Goal: Information Seeking & Learning: Find contact information

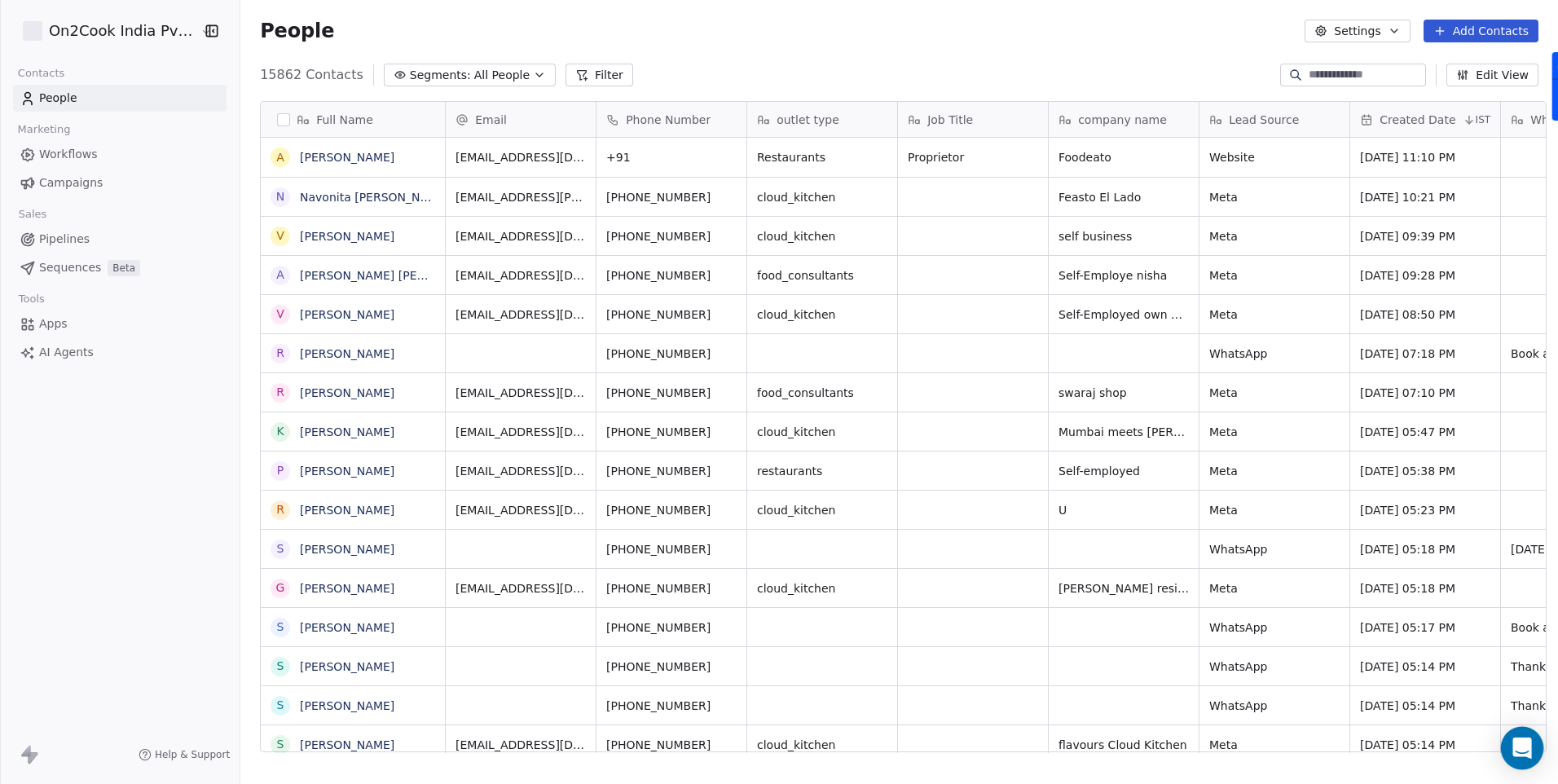
scroll to position [677, 1313]
click at [1527, 744] on icon "Open Intercom Messenger" at bounding box center [1521, 748] width 18 height 21
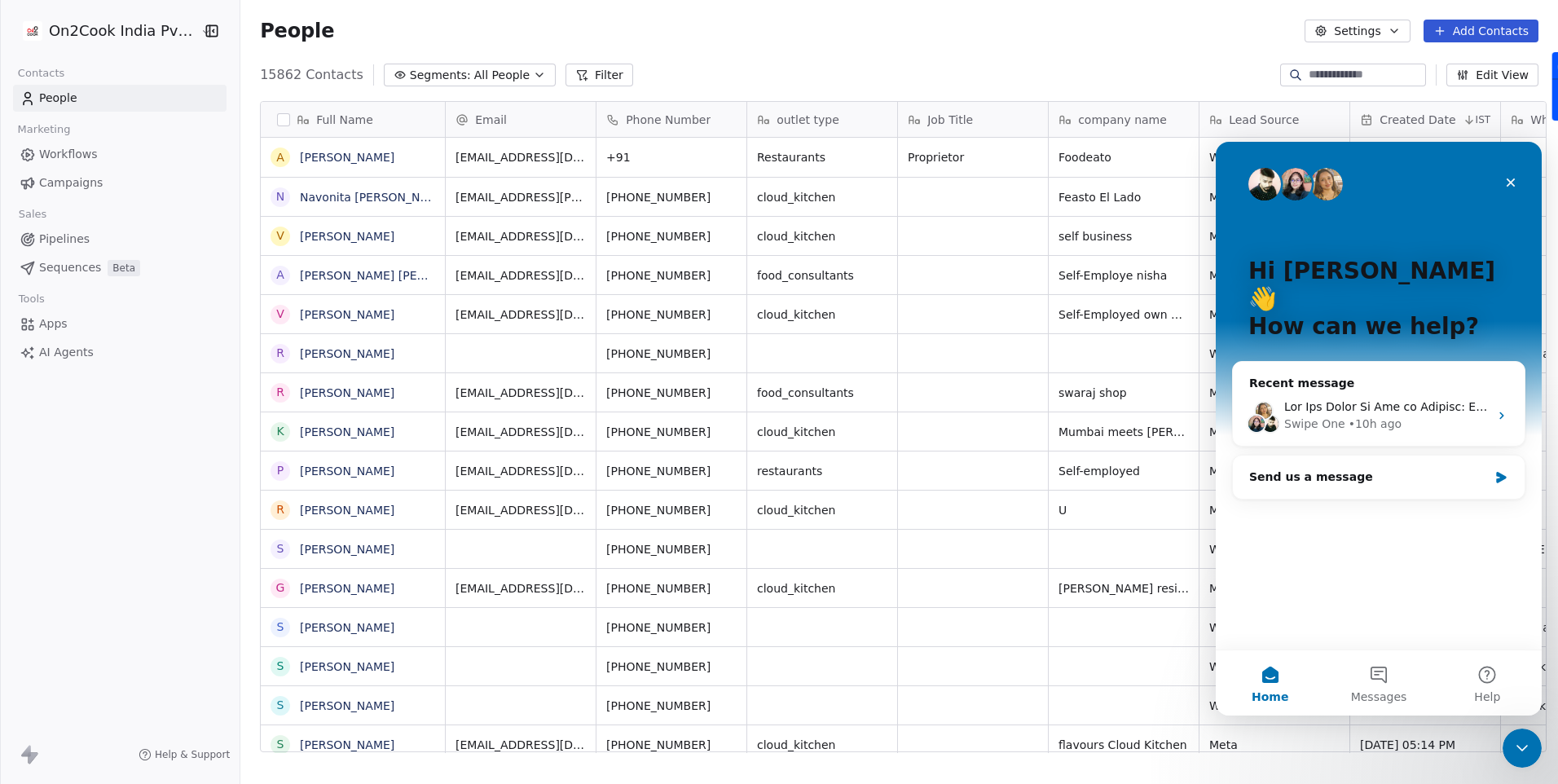
scroll to position [0, 0]
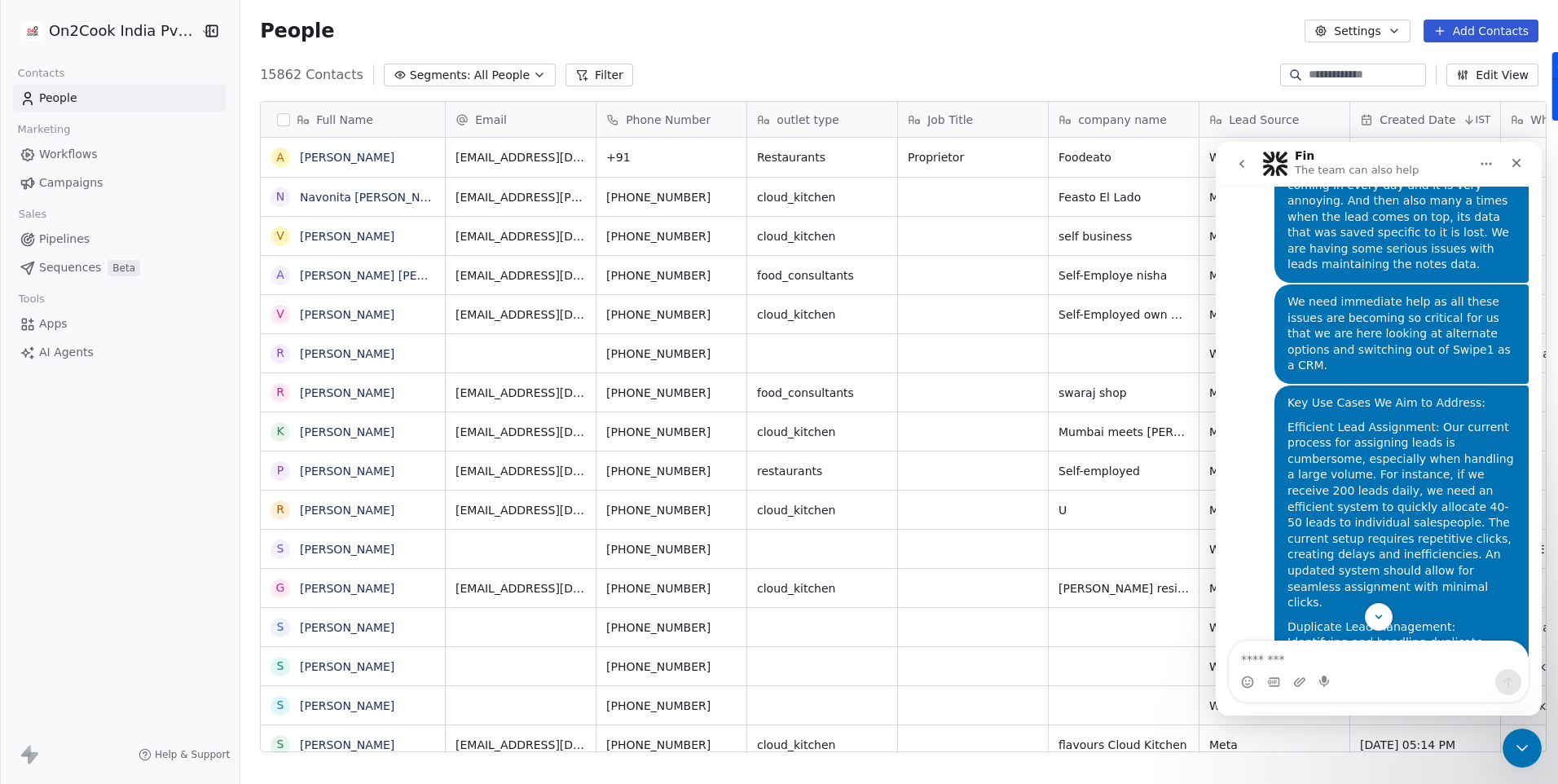
scroll to position [1009, 0]
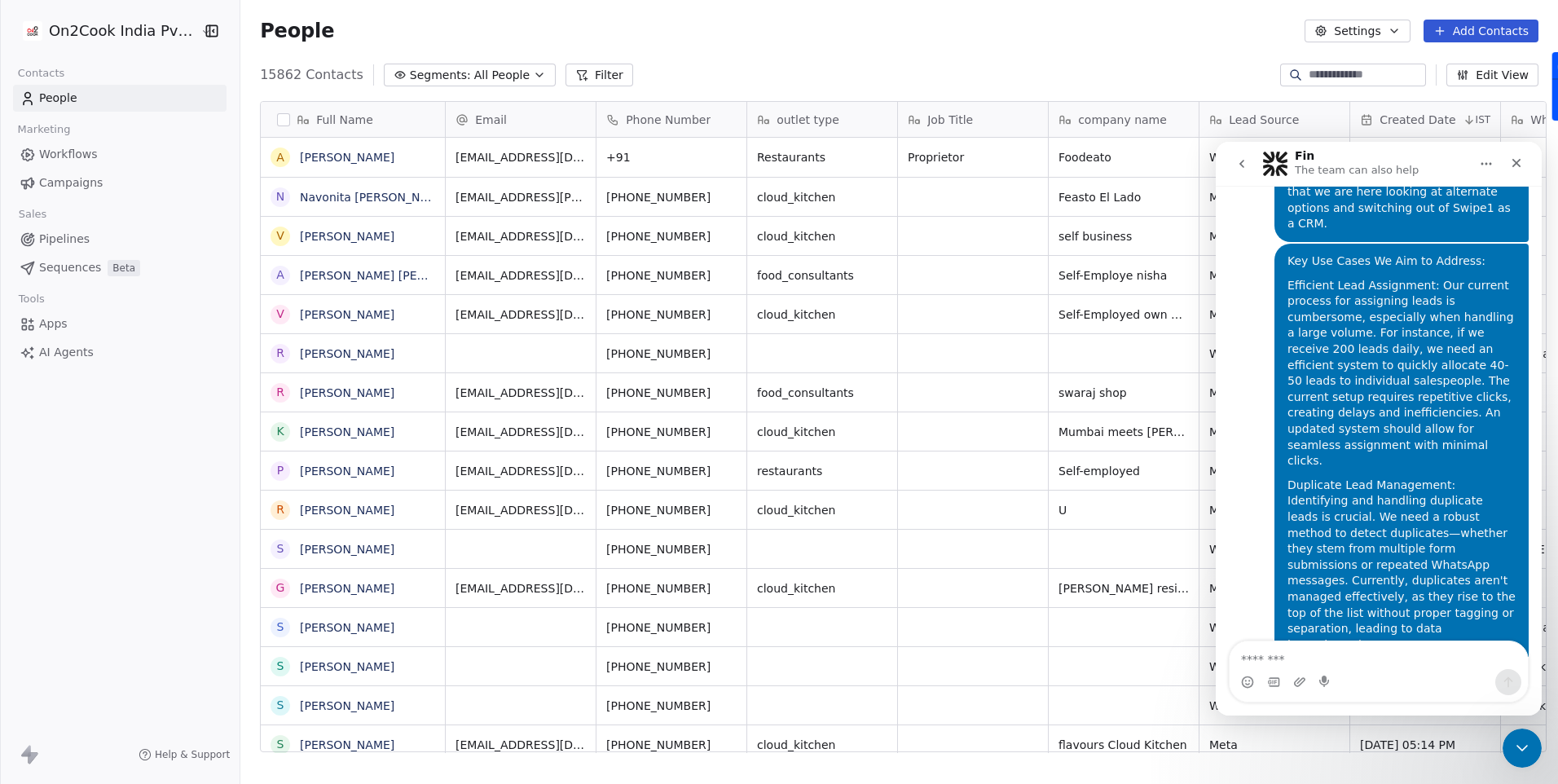
click at [176, 486] on div "On2Cook India Pvt. Ltd. Contacts People Marketing Workflows Campaigns Sales Pip…" at bounding box center [119, 392] width 239 height 784
click at [1510, 170] on div "Close" at bounding box center [1516, 162] width 29 height 29
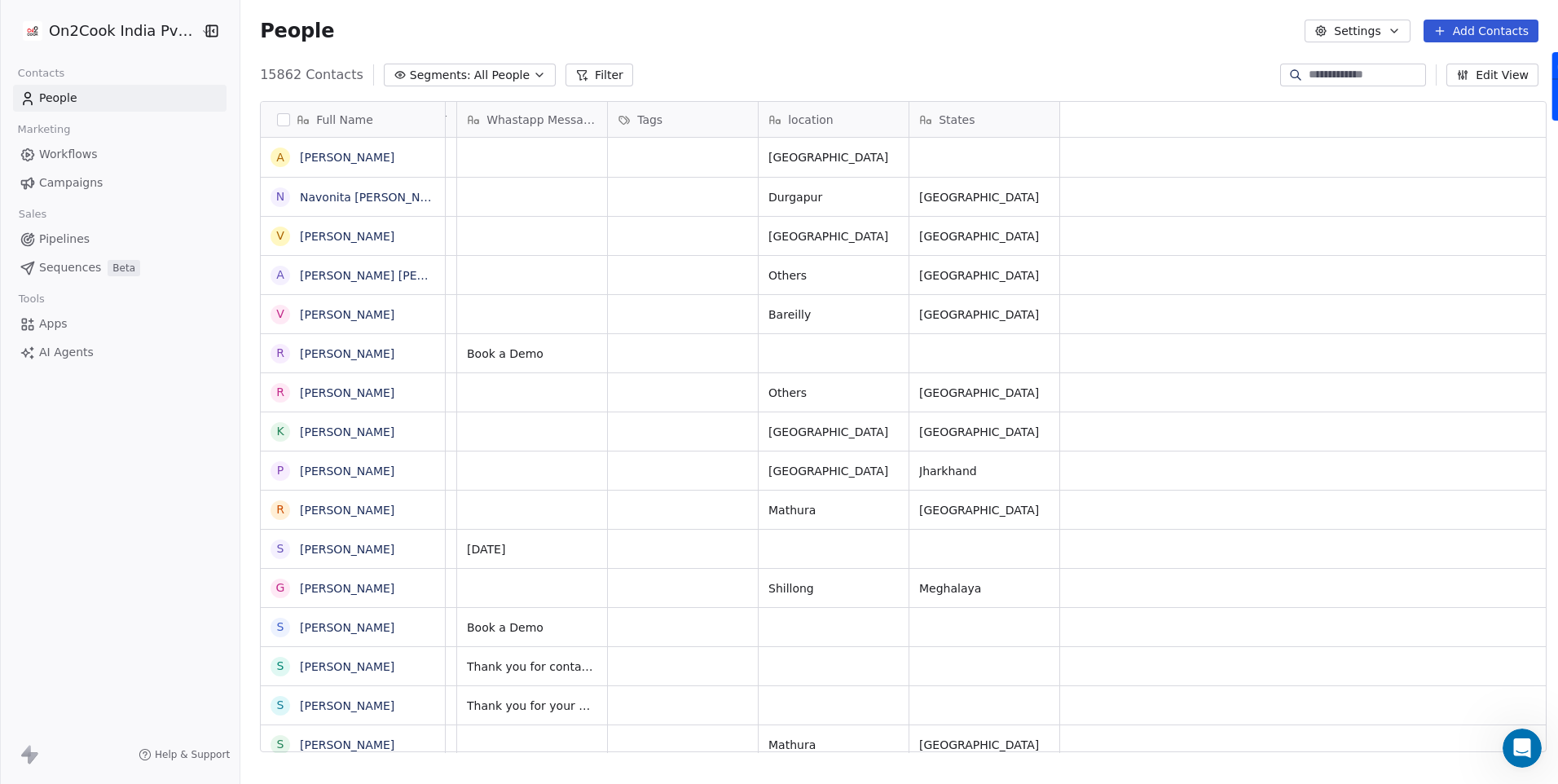
scroll to position [0, 0]
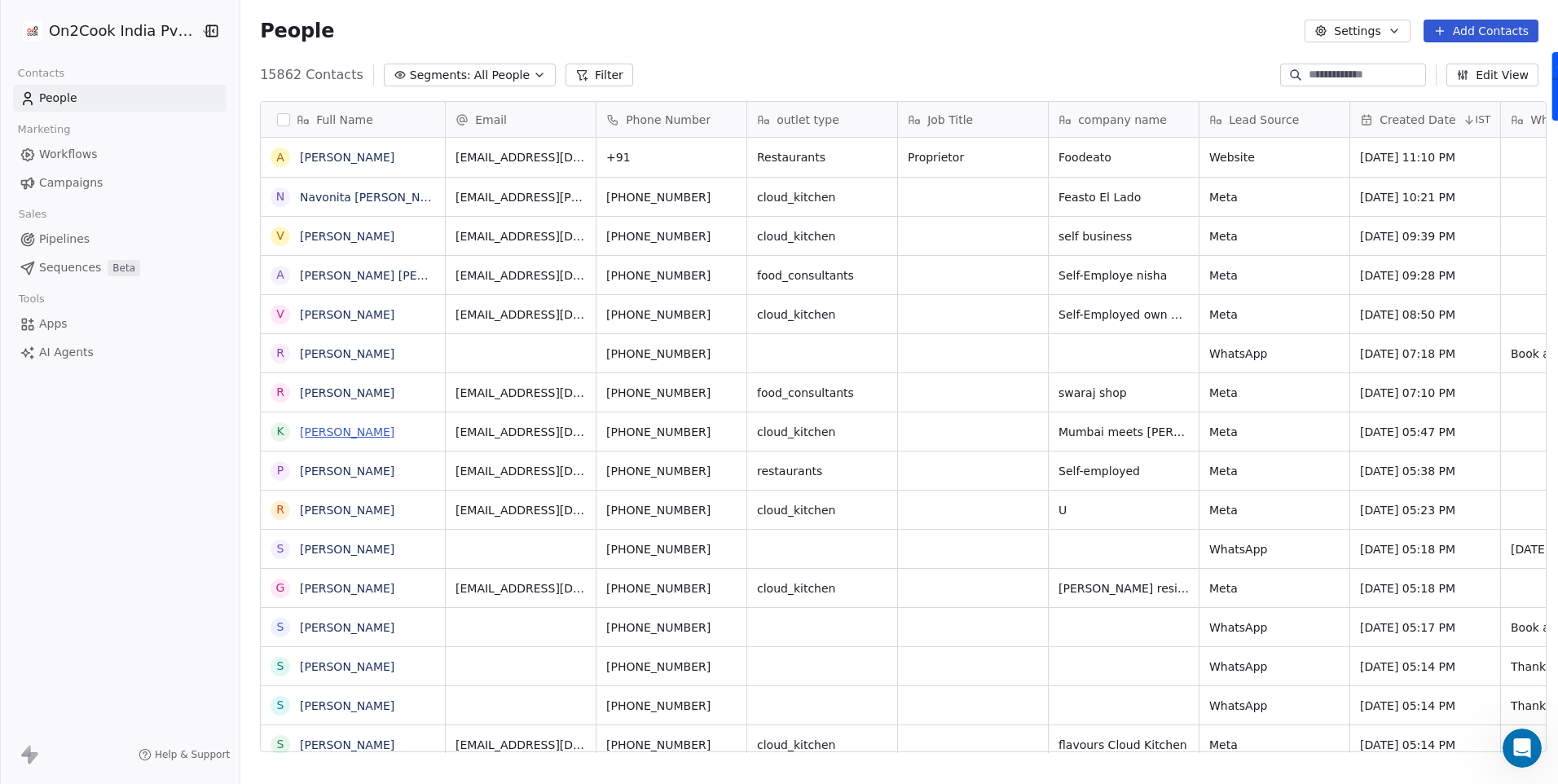
click at [324, 433] on link "[PERSON_NAME]" at bounding box center [347, 431] width 95 height 13
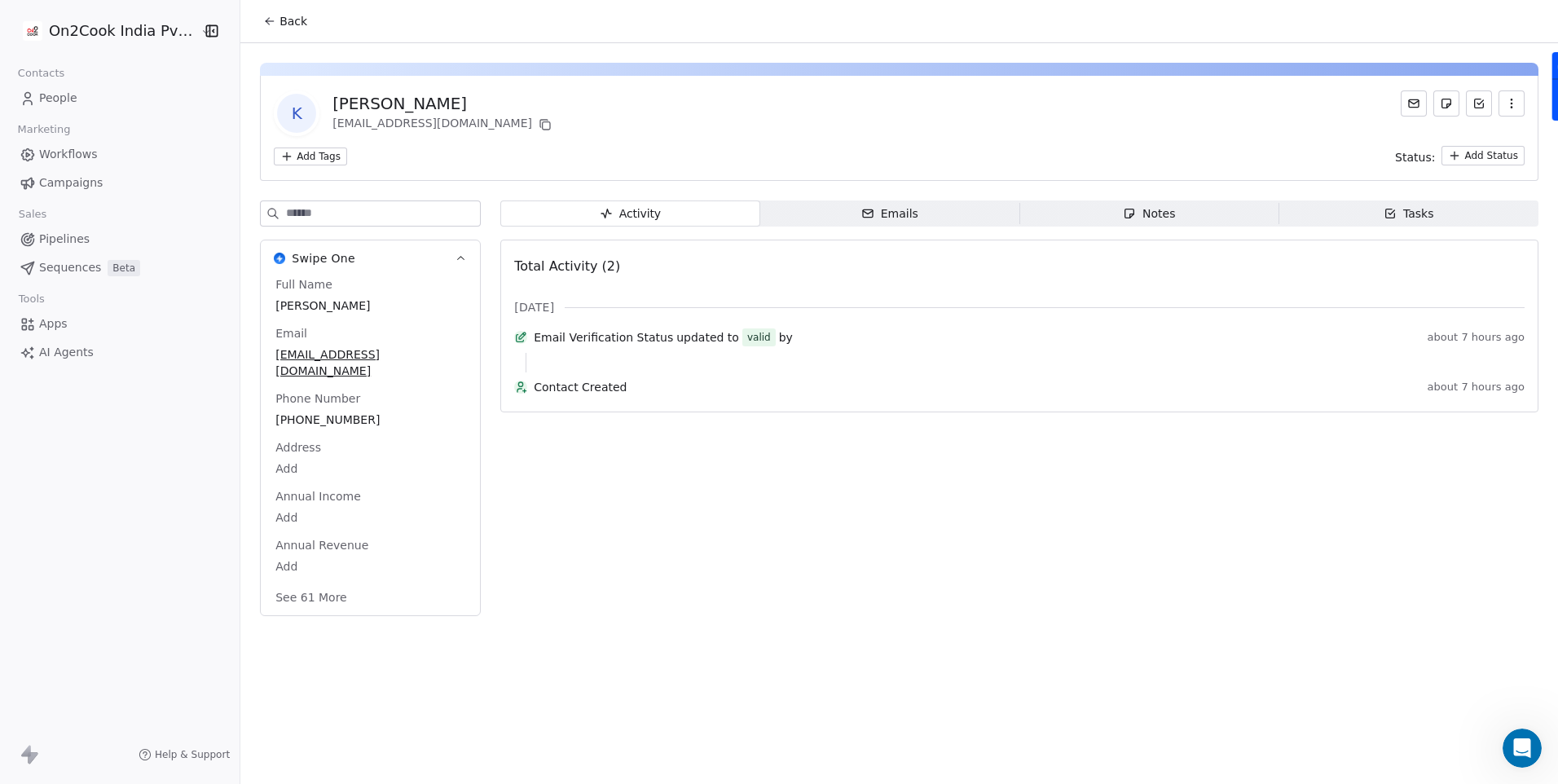
click at [893, 216] on div "Emails" at bounding box center [890, 214] width 57 height 18
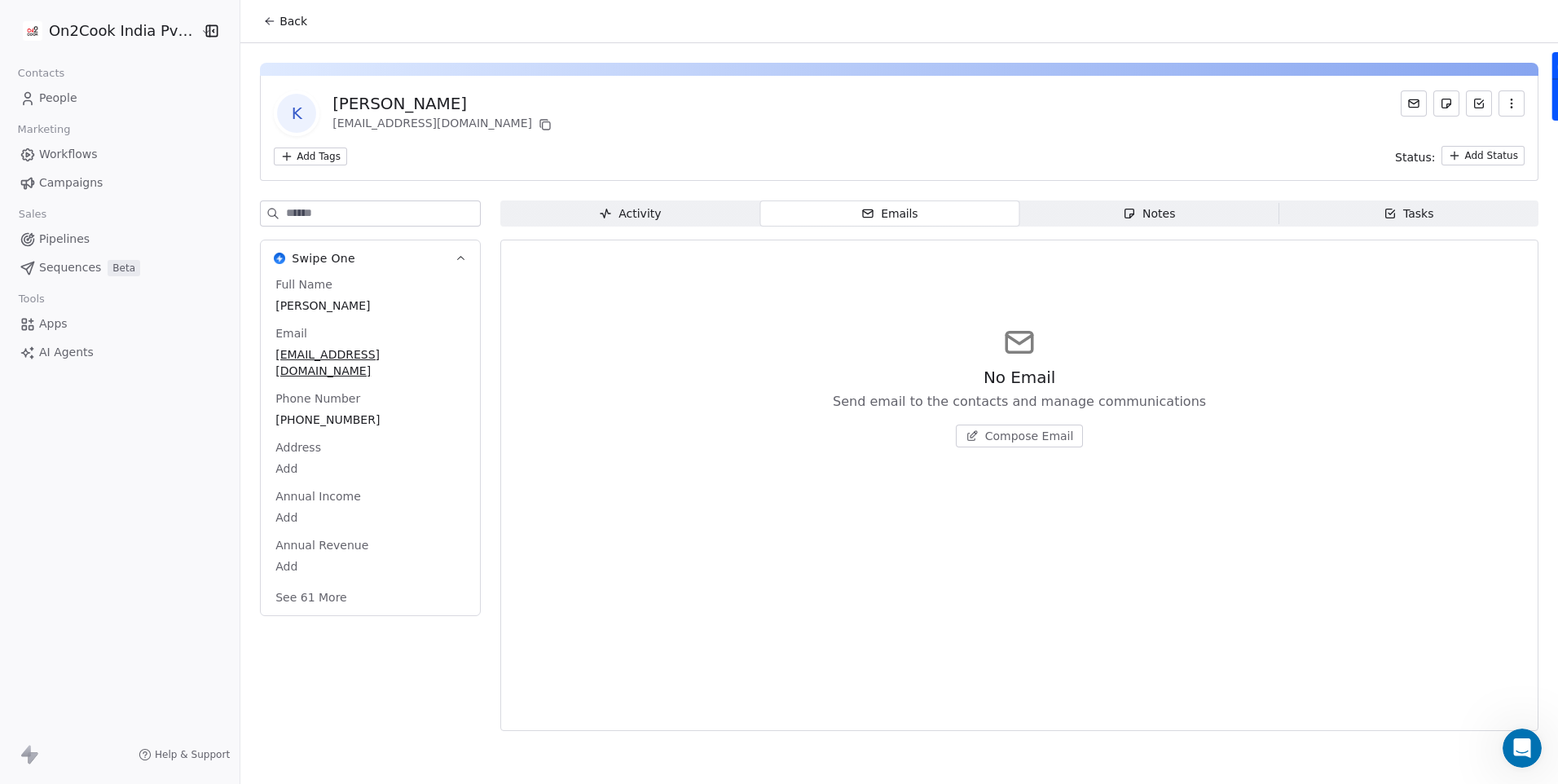
click at [1091, 217] on span "Notes Notes" at bounding box center [1148, 214] width 259 height 26
click at [1441, 211] on span "Tasks Tasks" at bounding box center [1408, 214] width 259 height 26
click at [640, 210] on div "Activity" at bounding box center [630, 214] width 62 height 18
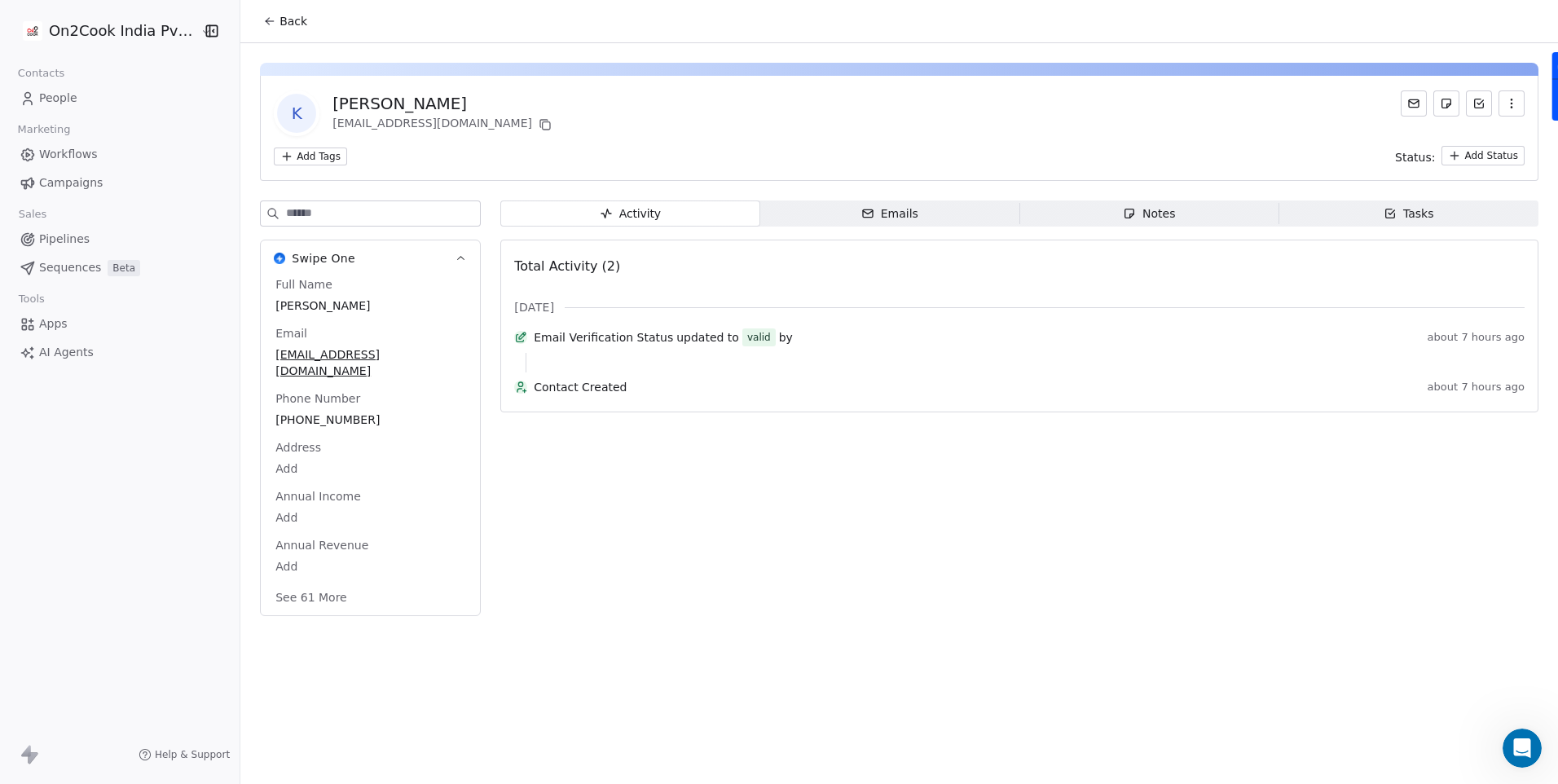
click at [1060, 215] on span "Notes Notes" at bounding box center [1148, 214] width 259 height 26
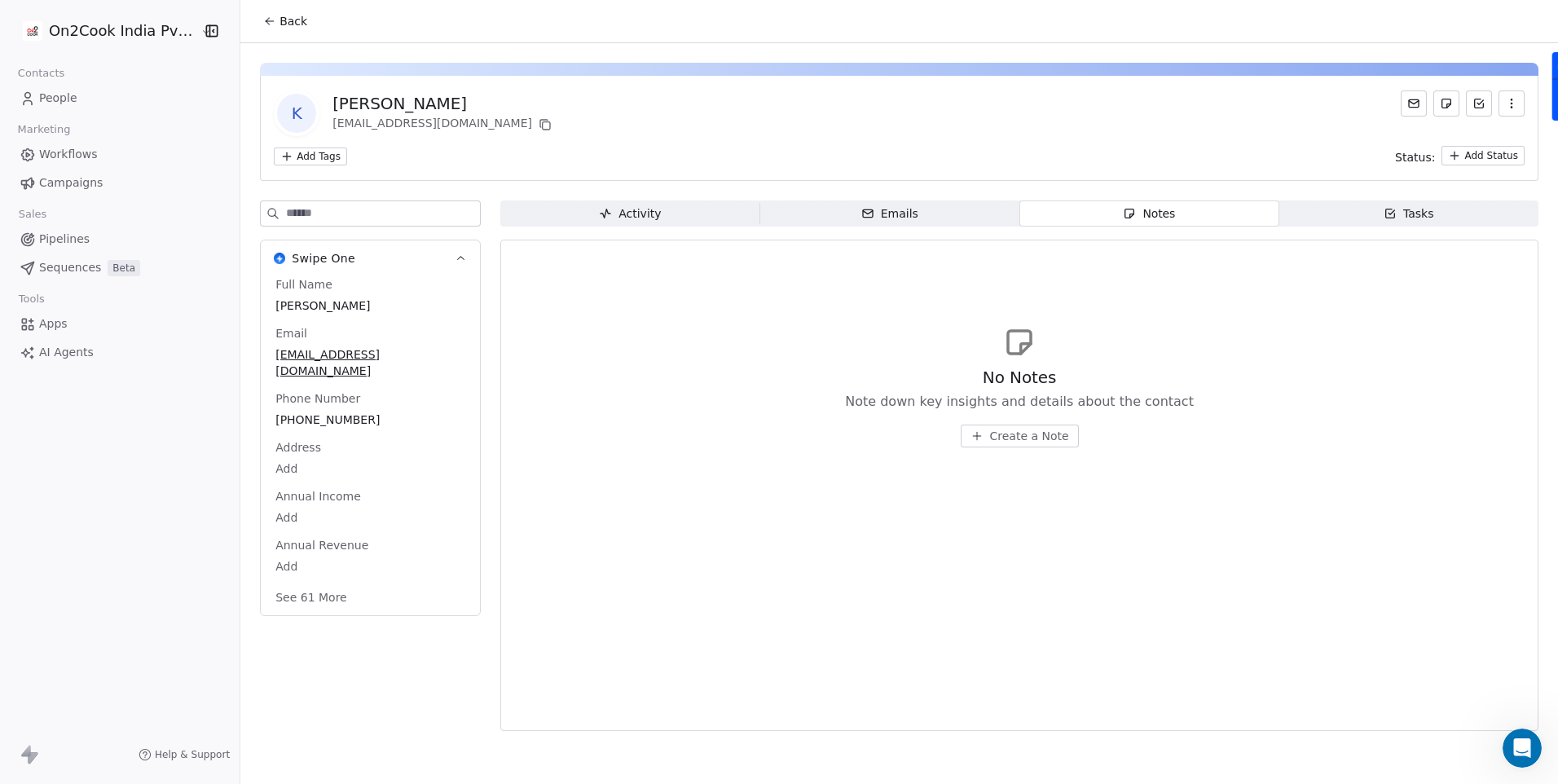
click at [1009, 434] on span "Create a Note" at bounding box center [1030, 436] width 79 height 17
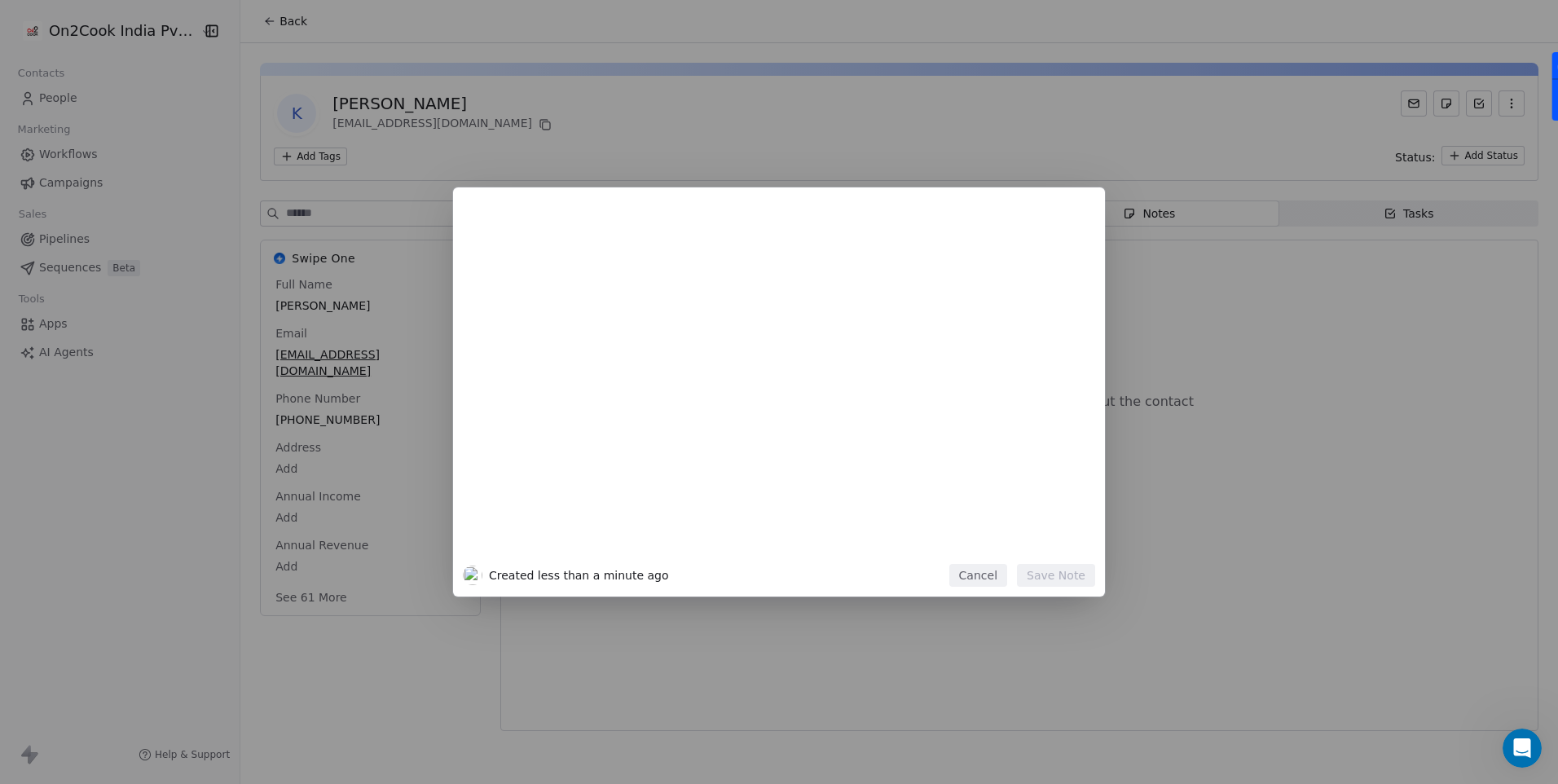
click at [971, 572] on button "Cancel" at bounding box center [978, 575] width 58 height 23
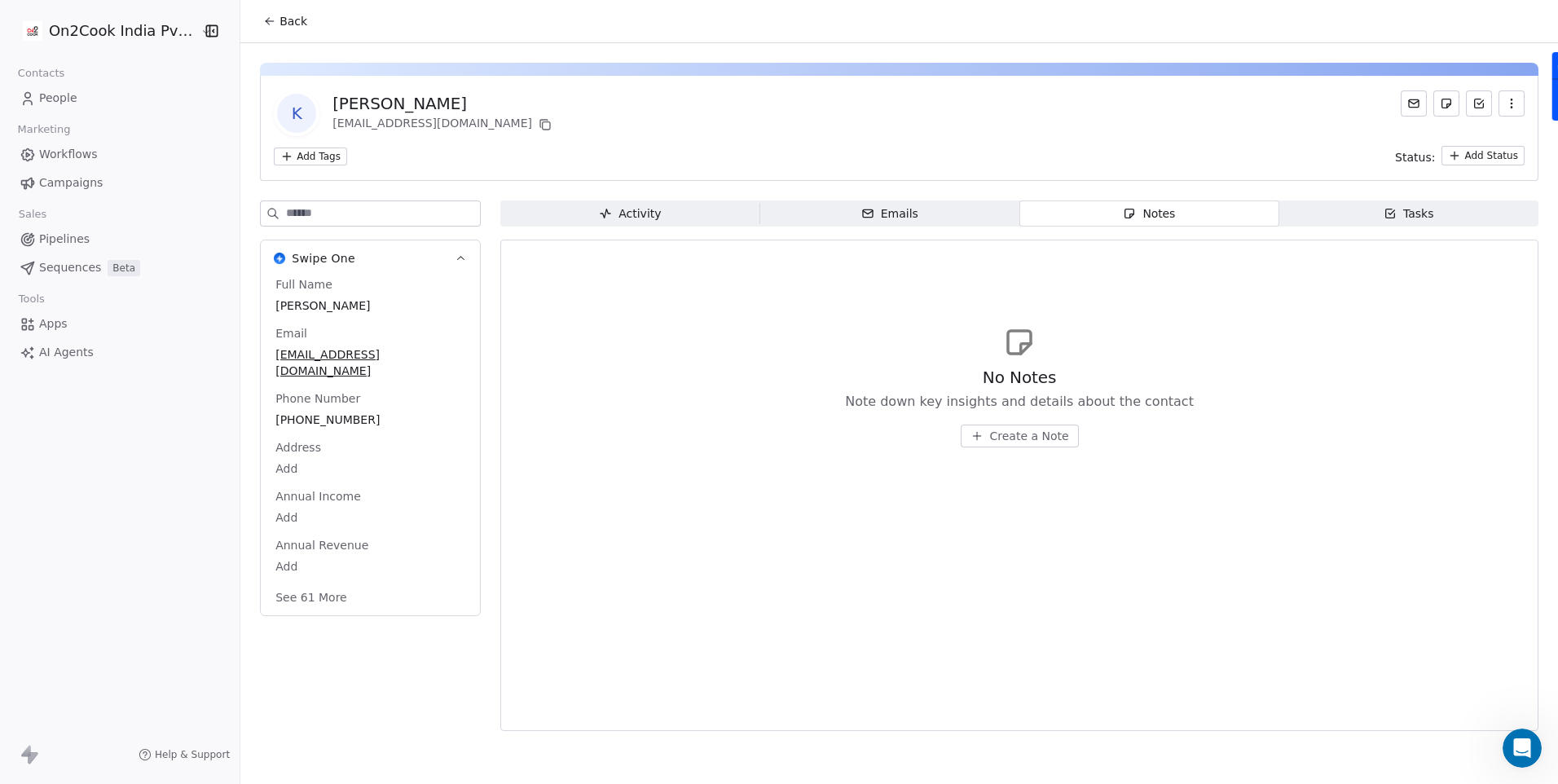
click at [86, 344] on span "AI Agents" at bounding box center [67, 353] width 54 height 18
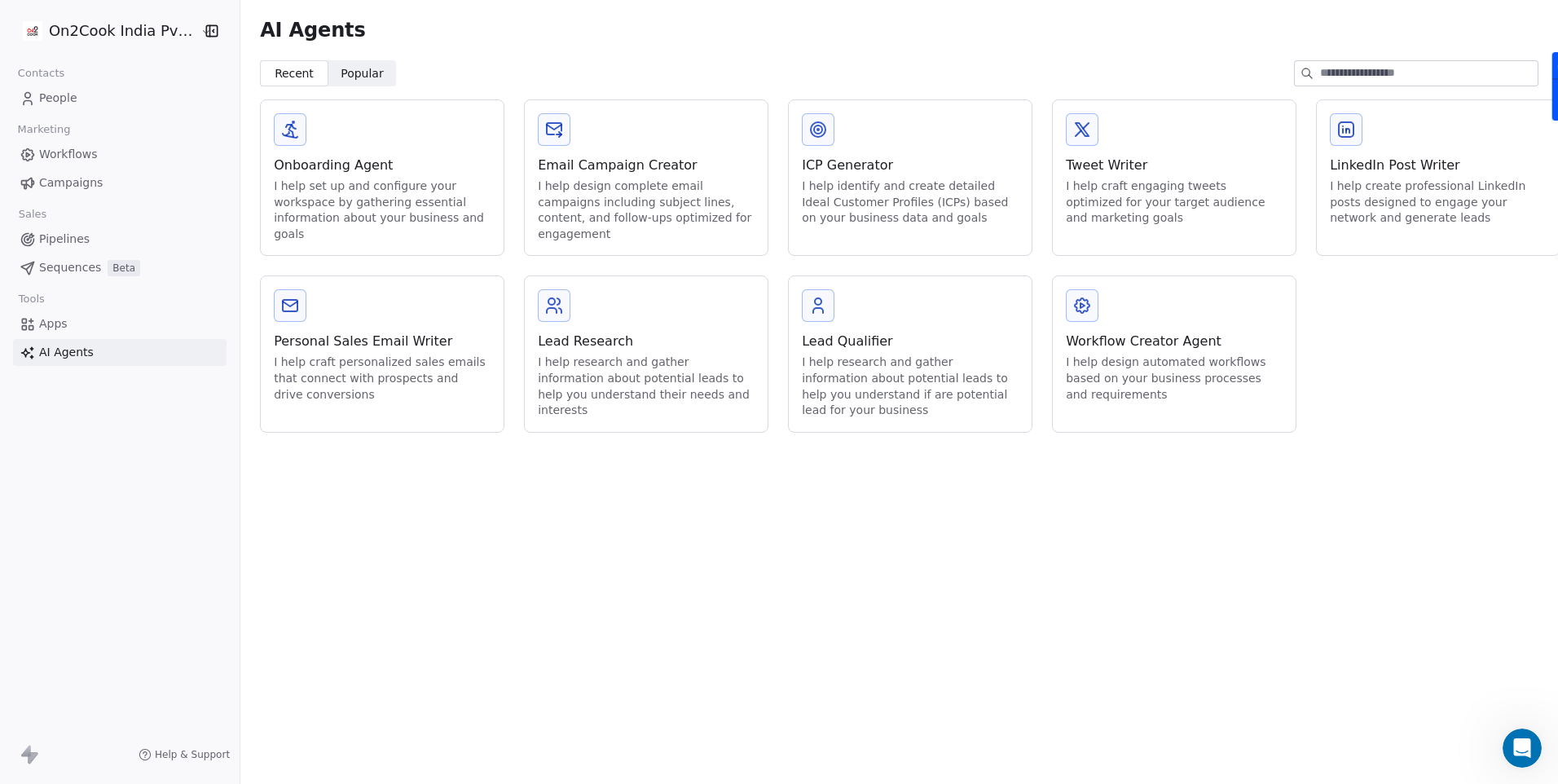
click at [831, 347] on div "Lead Qualifier" at bounding box center [910, 341] width 217 height 19
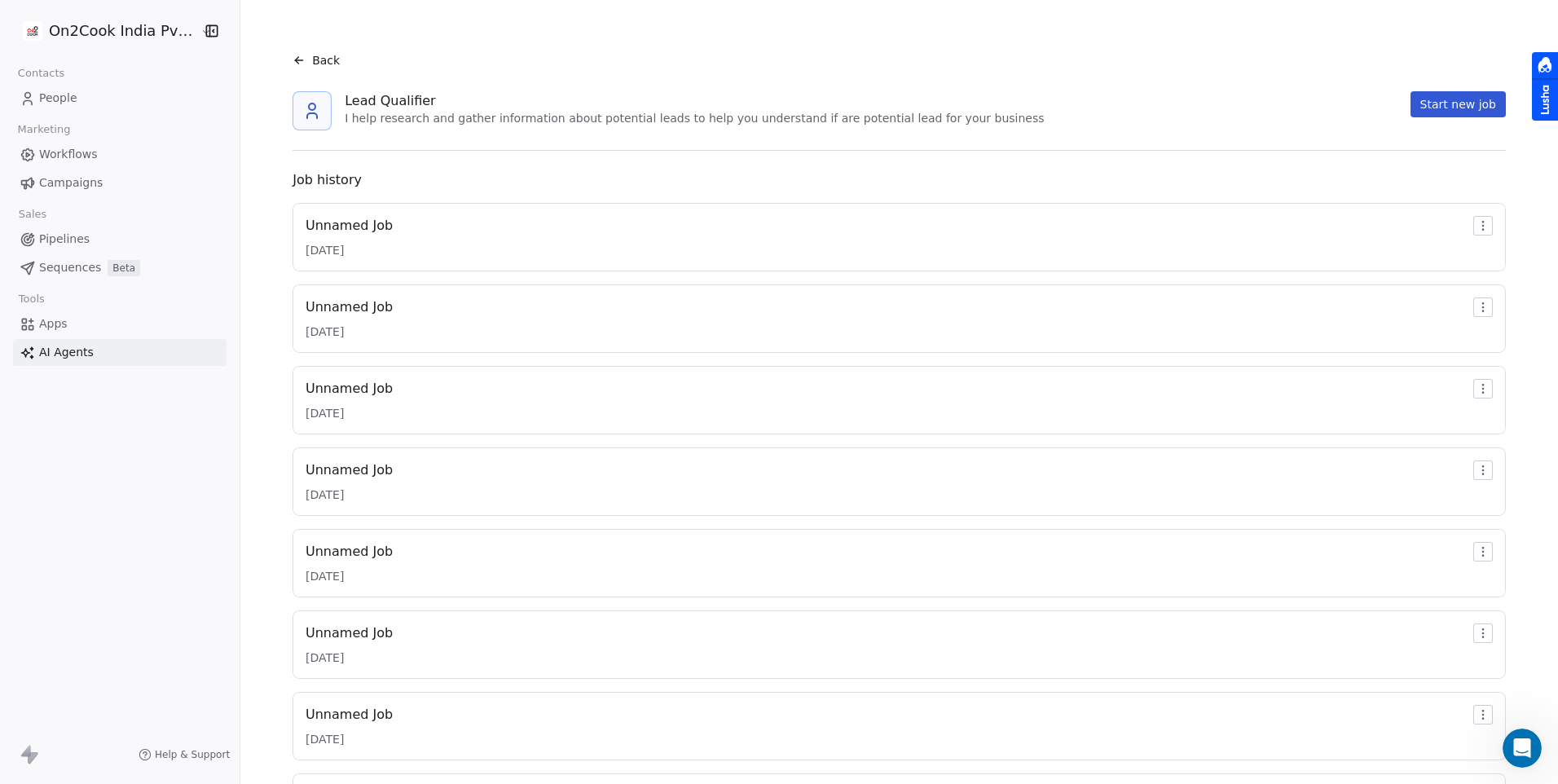
click at [1460, 109] on button "Start new job" at bounding box center [1458, 104] width 96 height 26
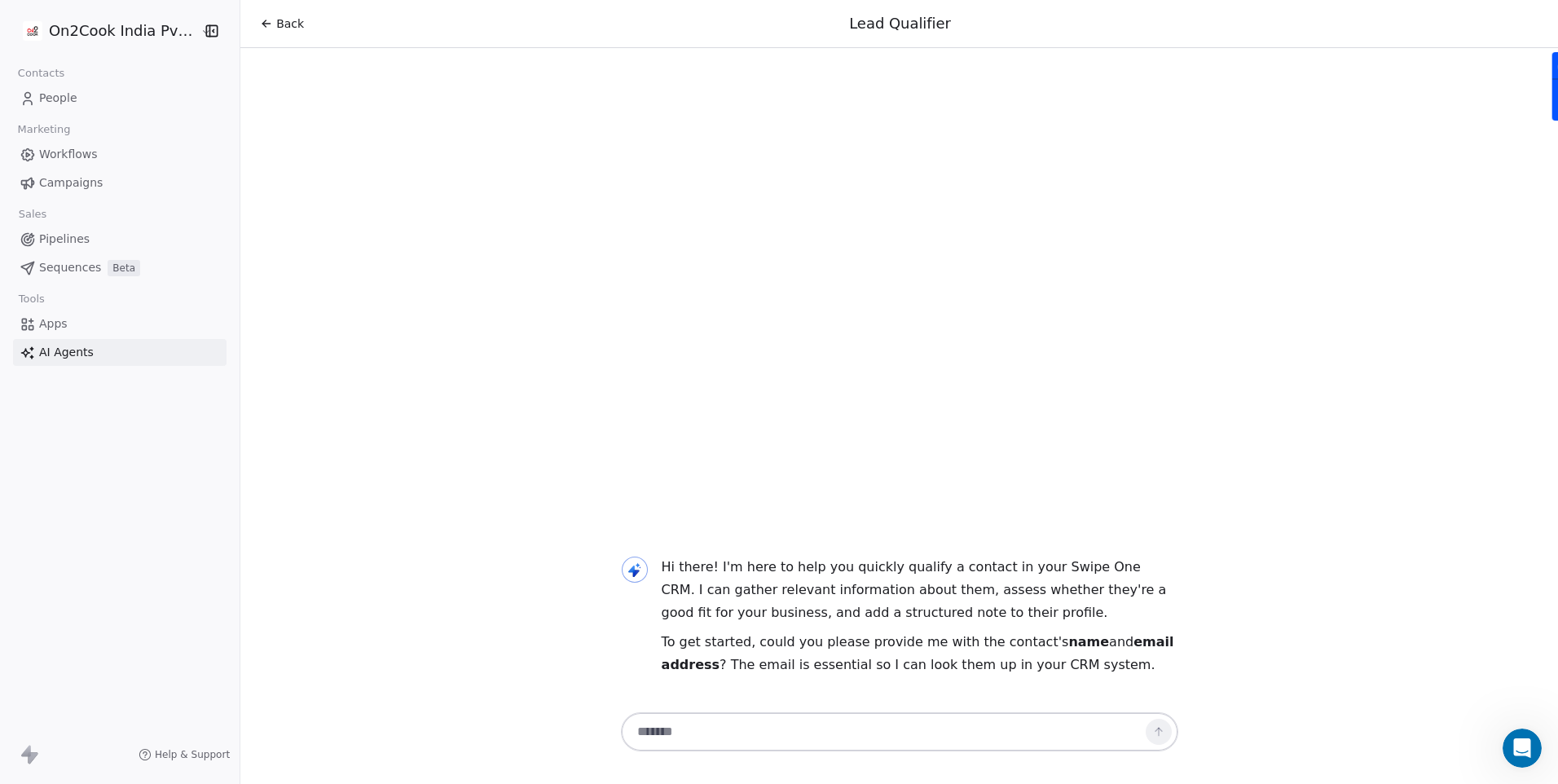
click at [866, 729] on textarea at bounding box center [883, 731] width 511 height 31
click at [690, 752] on div at bounding box center [899, 736] width 570 height 55
click at [694, 742] on textarea at bounding box center [883, 731] width 511 height 31
paste textarea "**********"
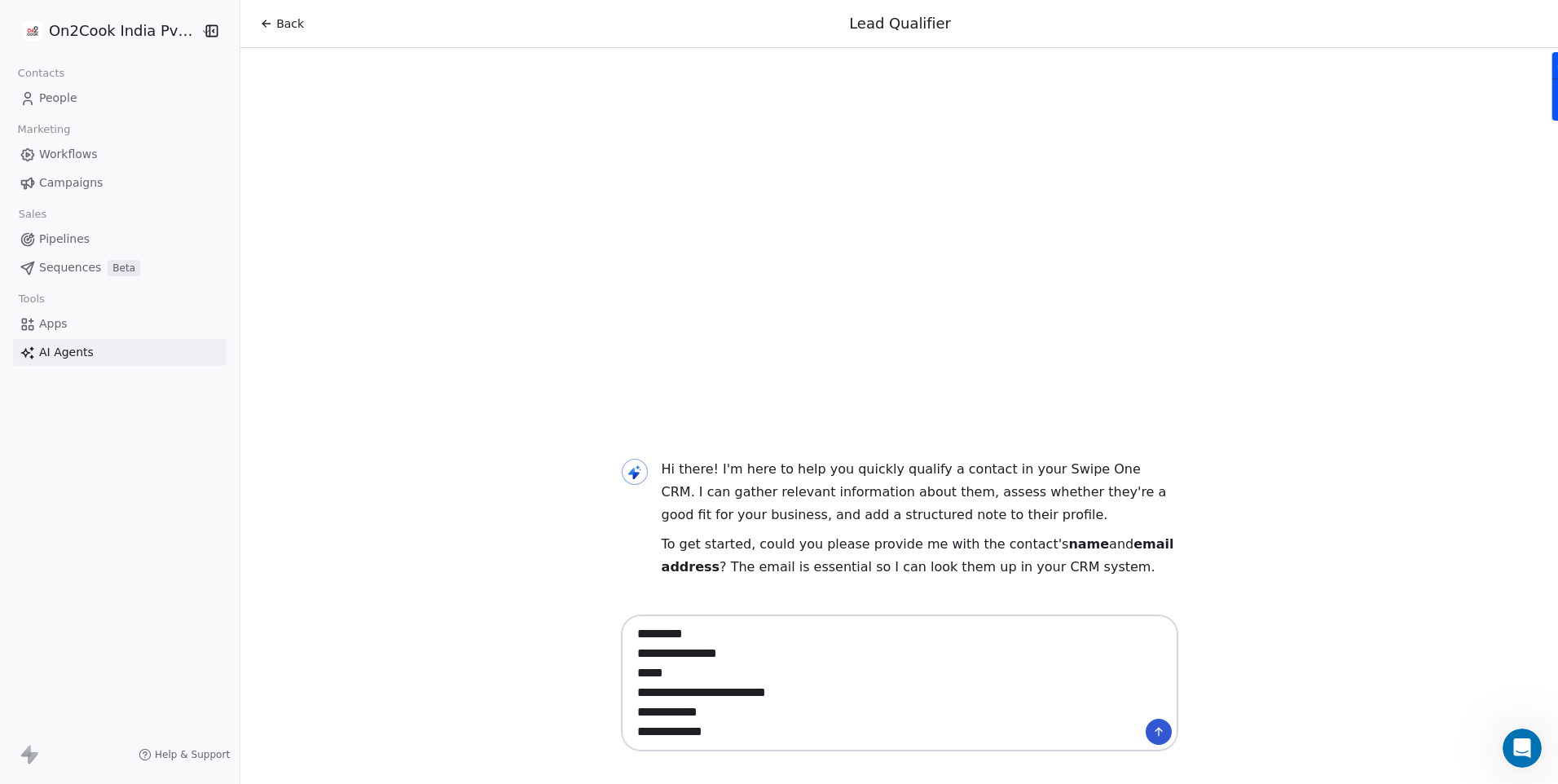
type textarea "**********"
click at [1156, 722] on button at bounding box center [1159, 731] width 26 height 26
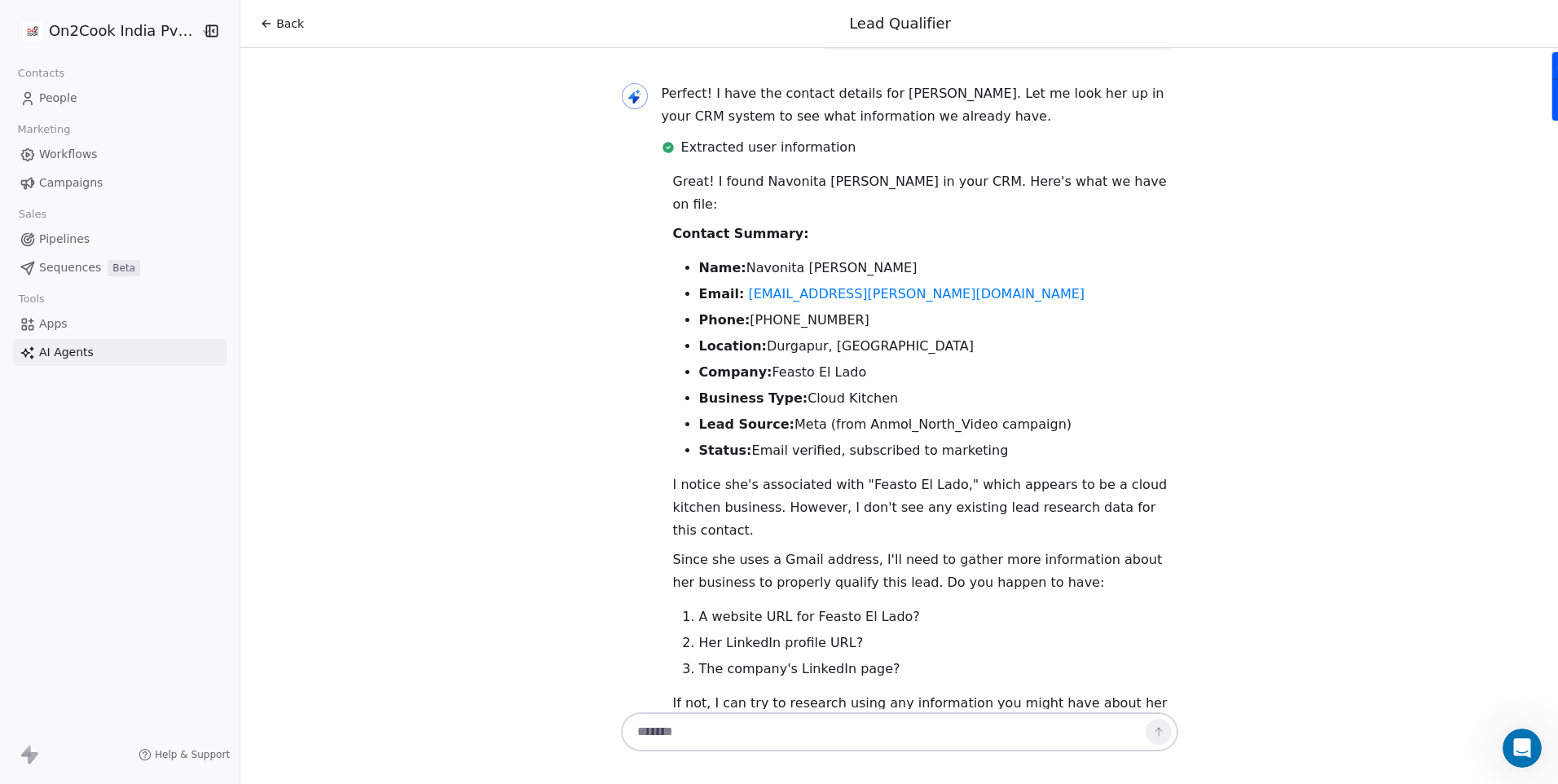
scroll to position [337, 0]
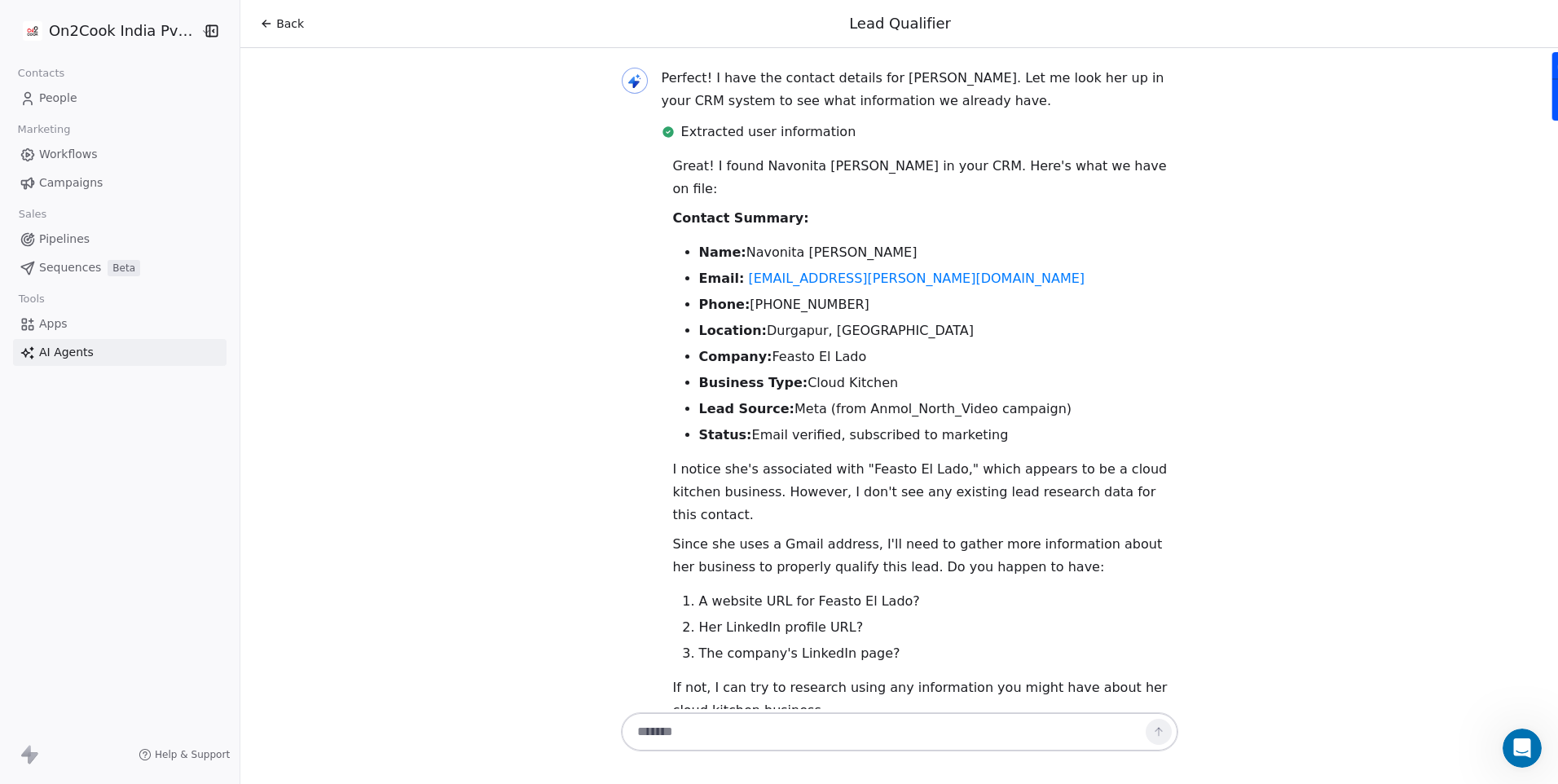
click at [819, 741] on textarea at bounding box center [883, 731] width 511 height 31
type textarea "**********"
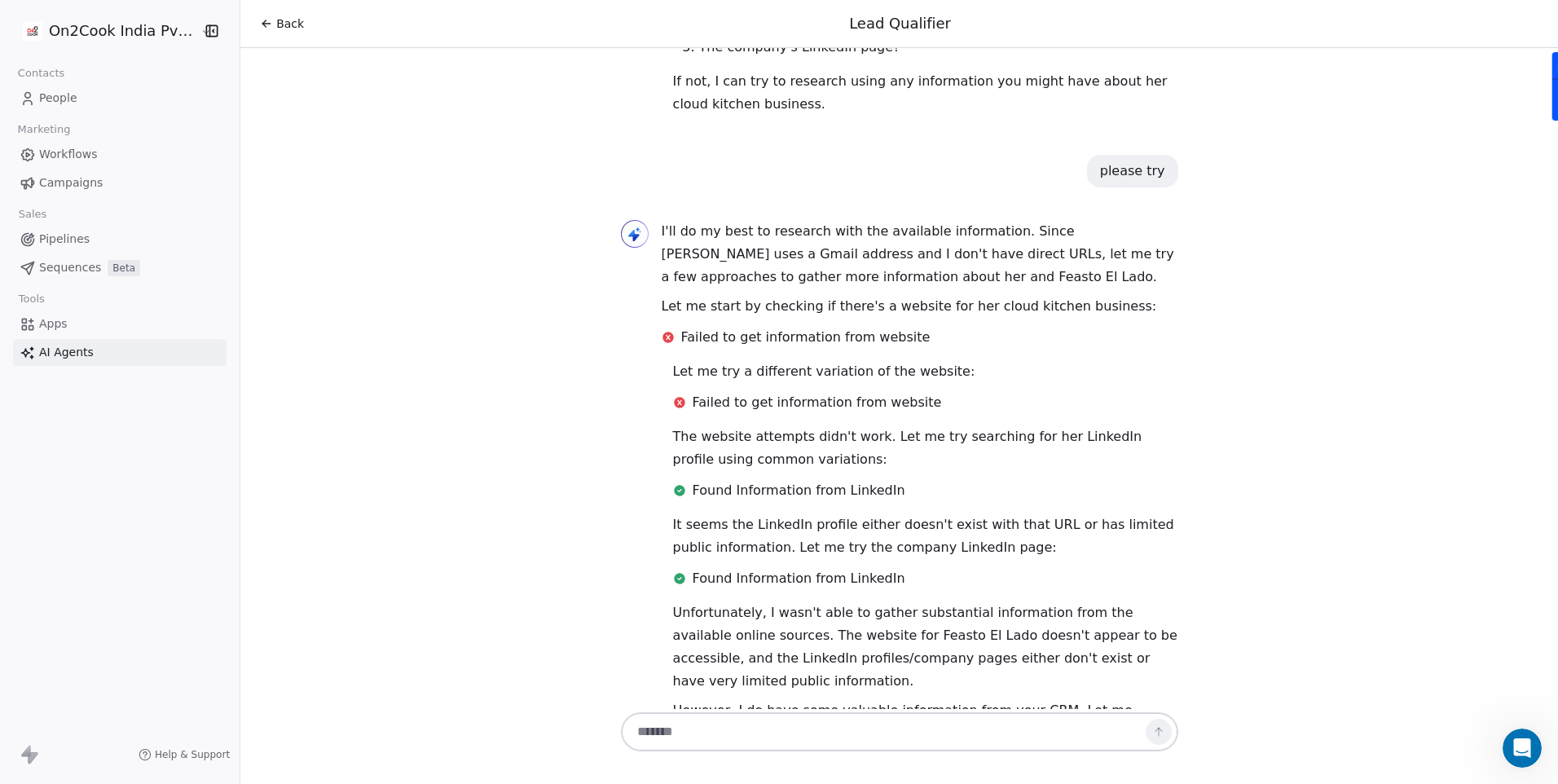
scroll to position [966, 0]
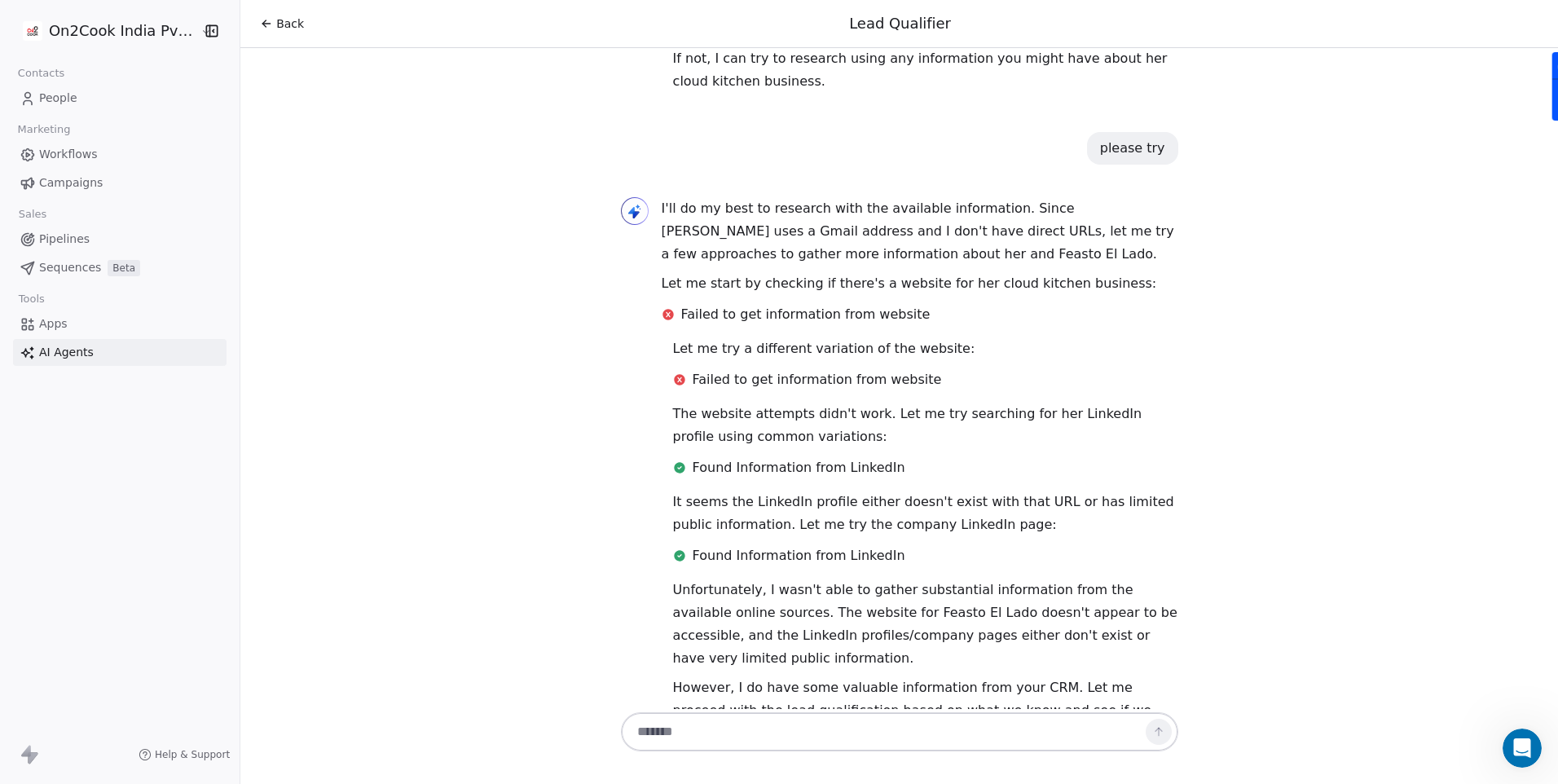
click at [891, 724] on textarea at bounding box center [883, 731] width 511 height 31
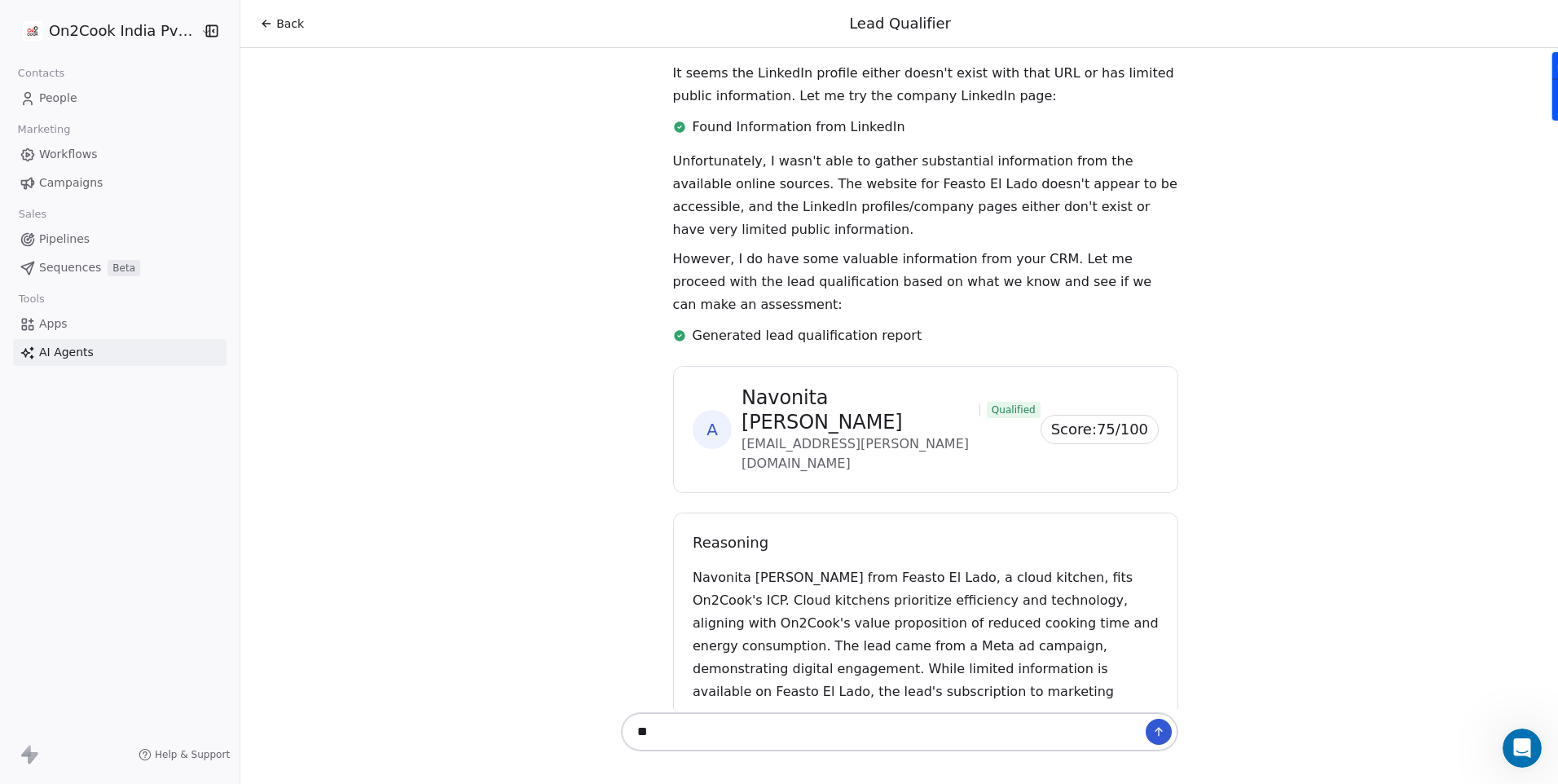
scroll to position [1396, 0]
type textarea "**"
click at [98, 354] on link "AI Agents" at bounding box center [119, 352] width 213 height 27
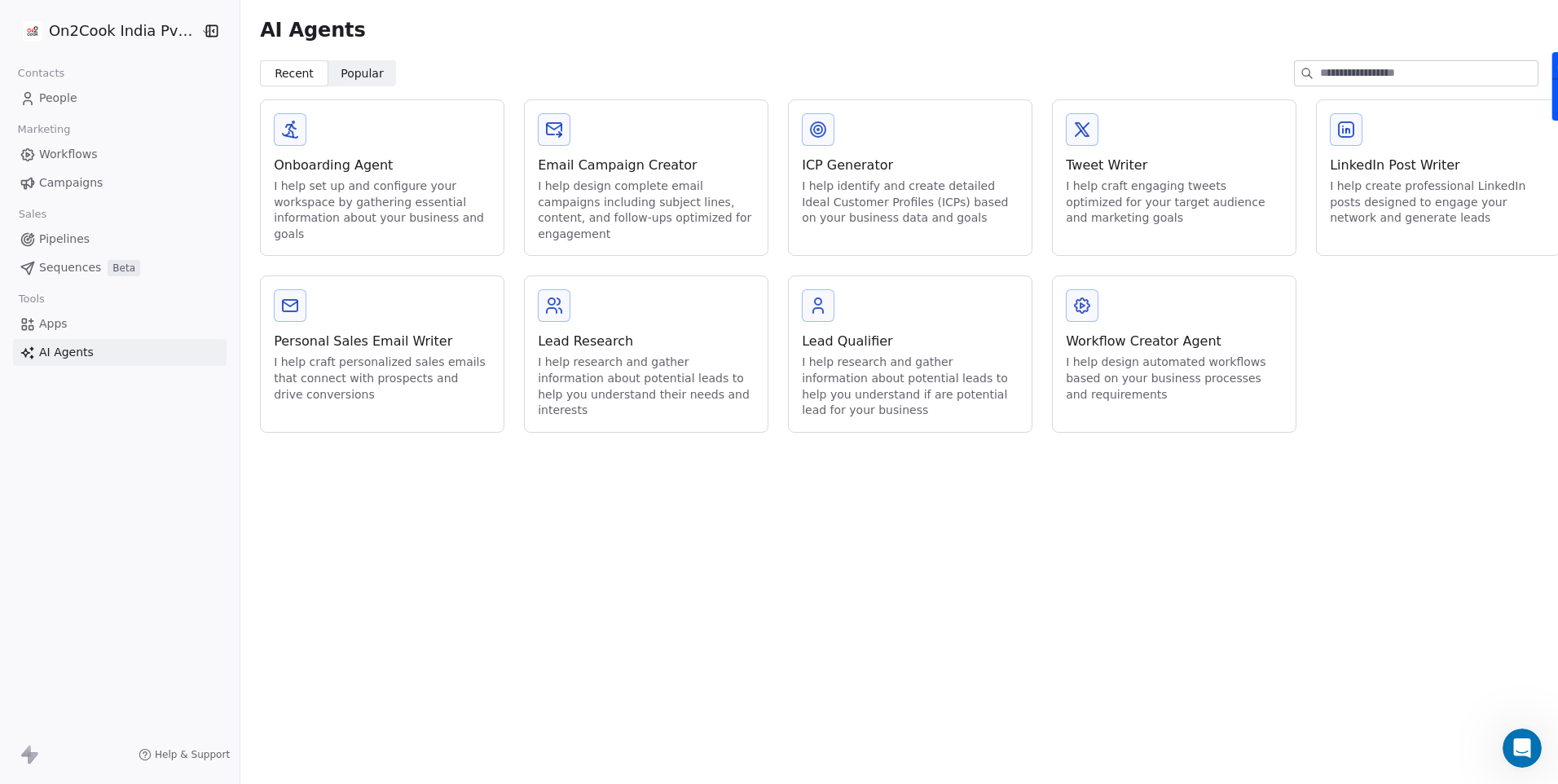
click at [833, 182] on div "I help identify and create detailed Ideal Customer Profiles (ICPs) based on you…" at bounding box center [910, 202] width 217 height 48
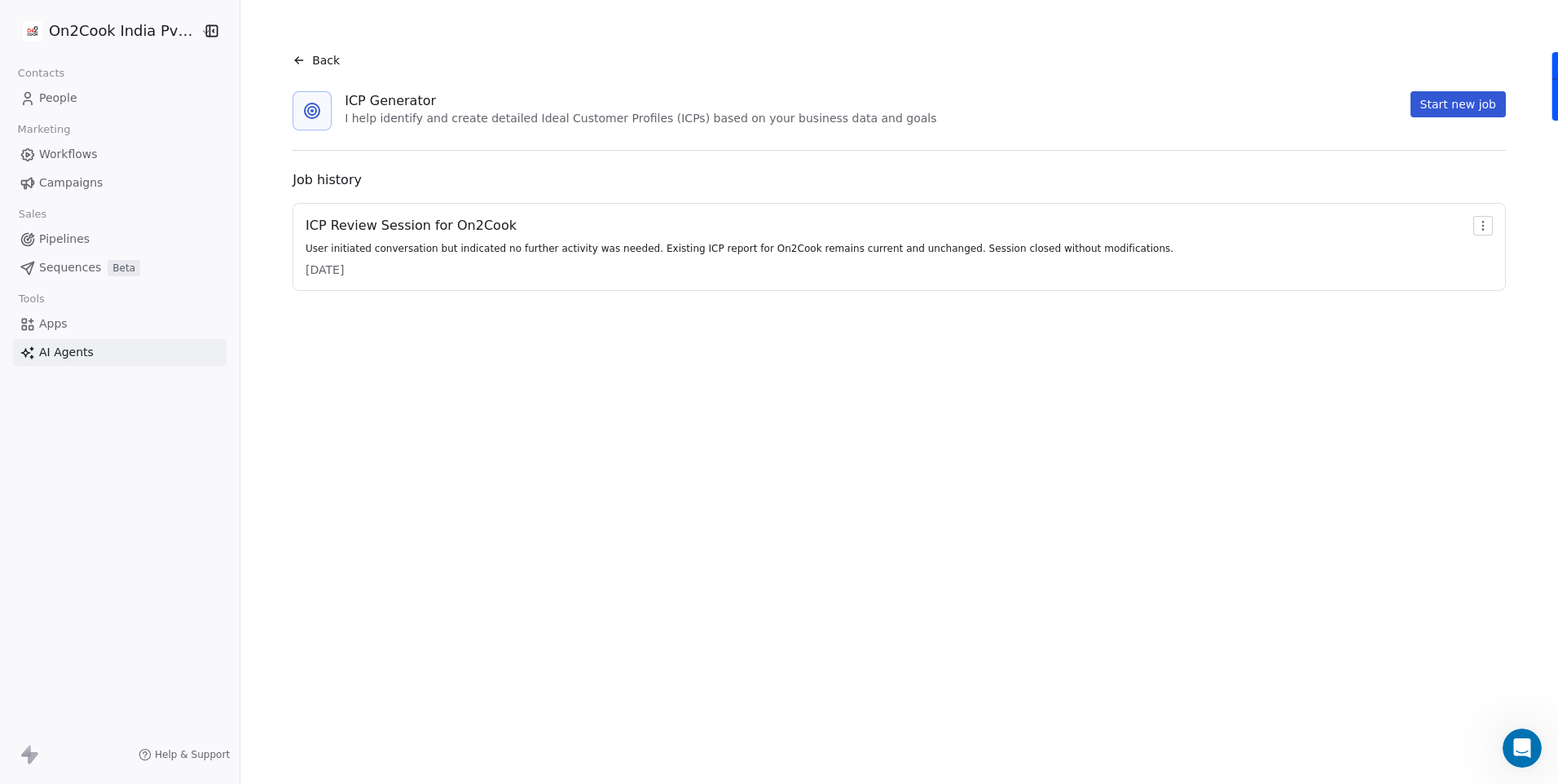
click at [836, 250] on div "User initiated conversation but indicated no further activity was needed. Exist…" at bounding box center [739, 248] width 868 height 13
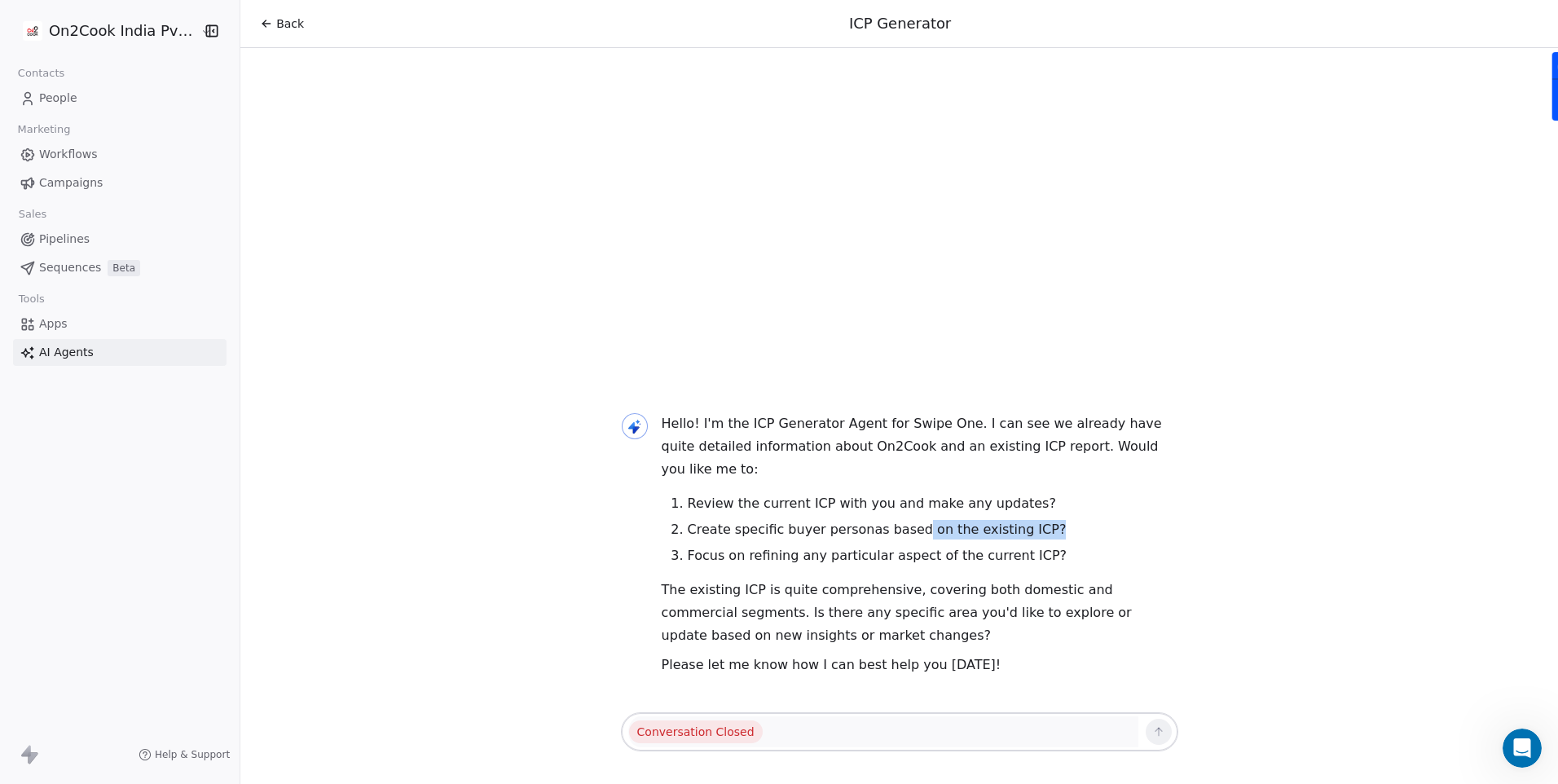
drag, startPoint x: 900, startPoint y: 527, endPoint x: 1051, endPoint y: 520, distance: 151.2
click at [1051, 520] on li "Create specific buyer personas based on the existing ICP?" at bounding box center [933, 530] width 490 height 19
drag, startPoint x: 1051, startPoint y: 520, endPoint x: 1046, endPoint y: 547, distance: 27.5
click at [1046, 547] on li "Focus on refining any particular aspect of the current ICP?" at bounding box center [933, 555] width 490 height 19
drag, startPoint x: 788, startPoint y: 556, endPoint x: 954, endPoint y: 552, distance: 166.0
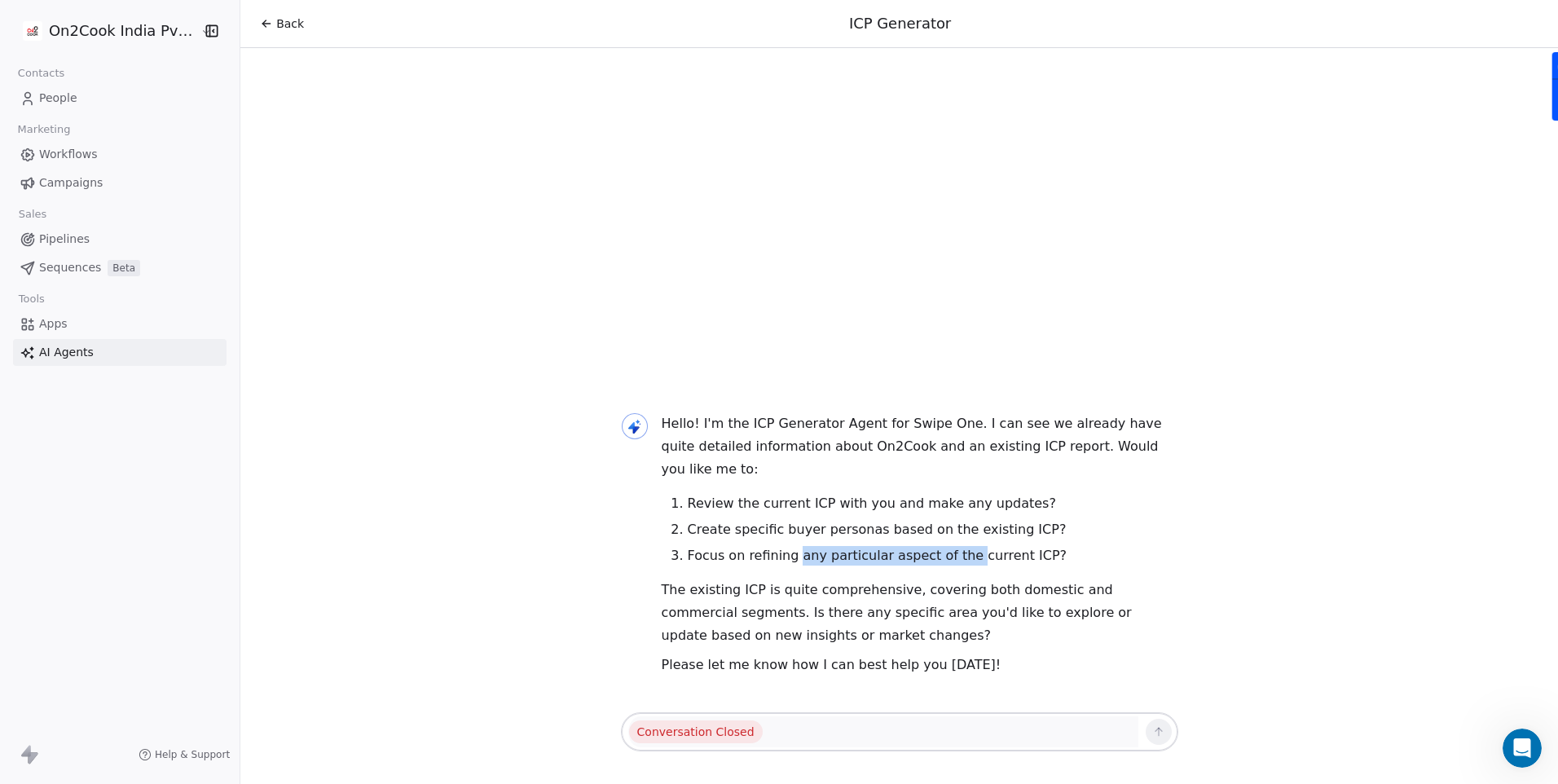
click at [954, 552] on li "Focus on refining any particular aspect of the current ICP?" at bounding box center [933, 555] width 490 height 19
drag, startPoint x: 954, startPoint y: 552, endPoint x: 1039, endPoint y: 542, distance: 85.6
click at [1039, 542] on ol "Review the current ICP with you and make any updates? Create specific buyer per…" at bounding box center [919, 530] width 517 height 72
click at [276, 25] on span "Back" at bounding box center [290, 24] width 28 height 17
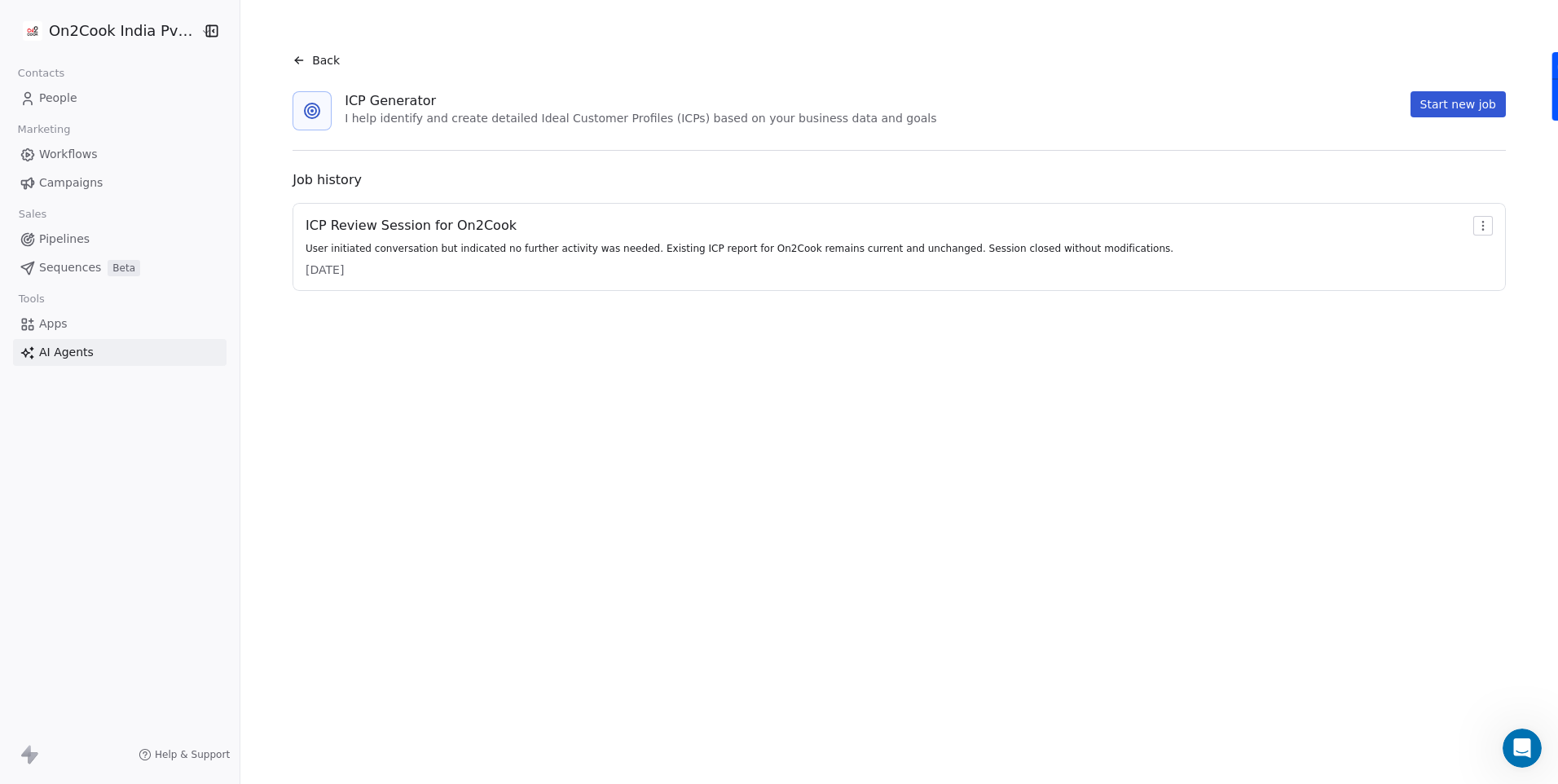
click at [297, 63] on icon at bounding box center [298, 60] width 13 height 13
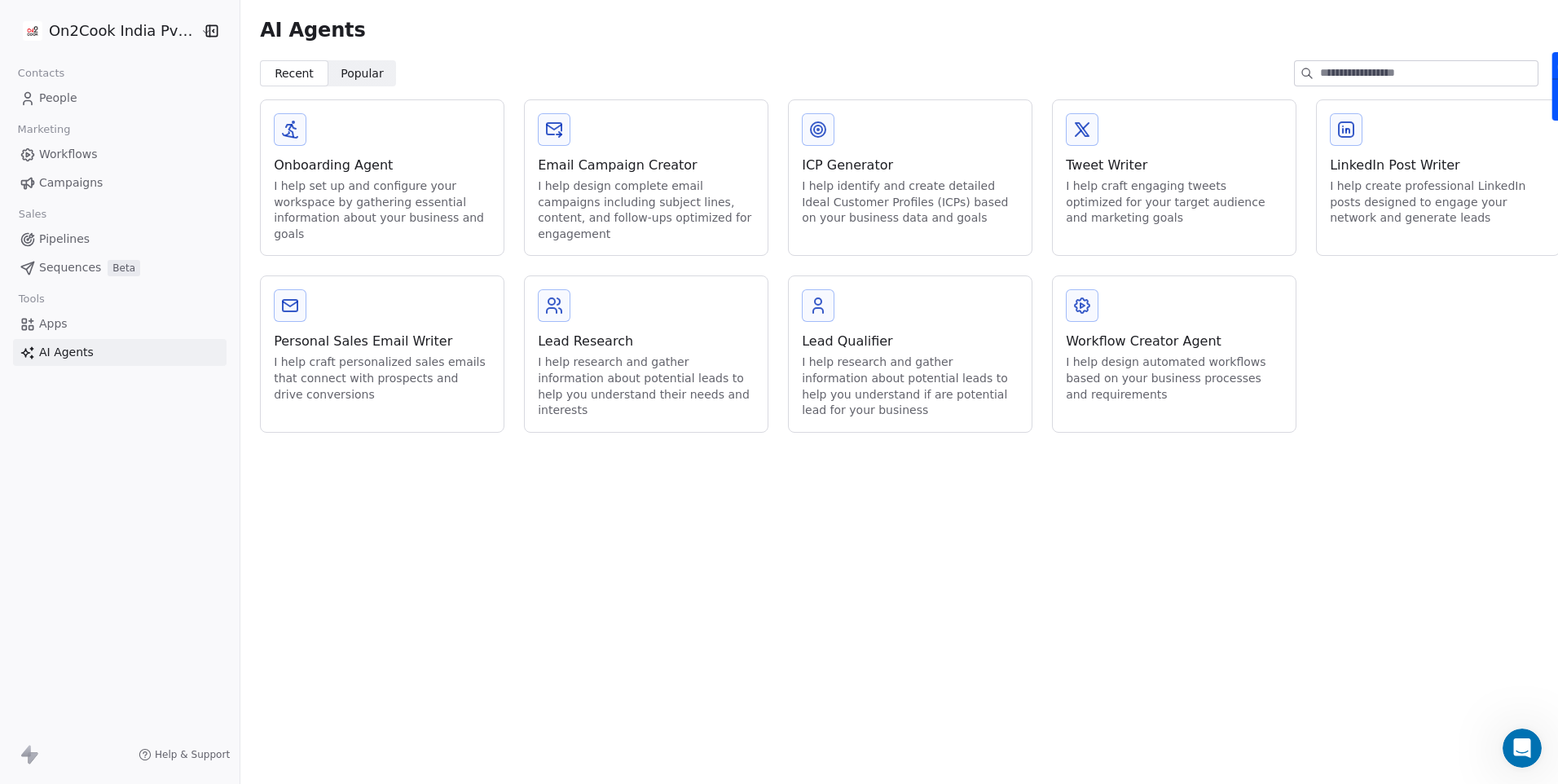
click at [603, 326] on div "Lead Research I help research and gather information about potential leads to h…" at bounding box center [646, 353] width 243 height 154
click at [900, 359] on div "I help research and gather information about potential leads to help you unders…" at bounding box center [910, 386] width 217 height 63
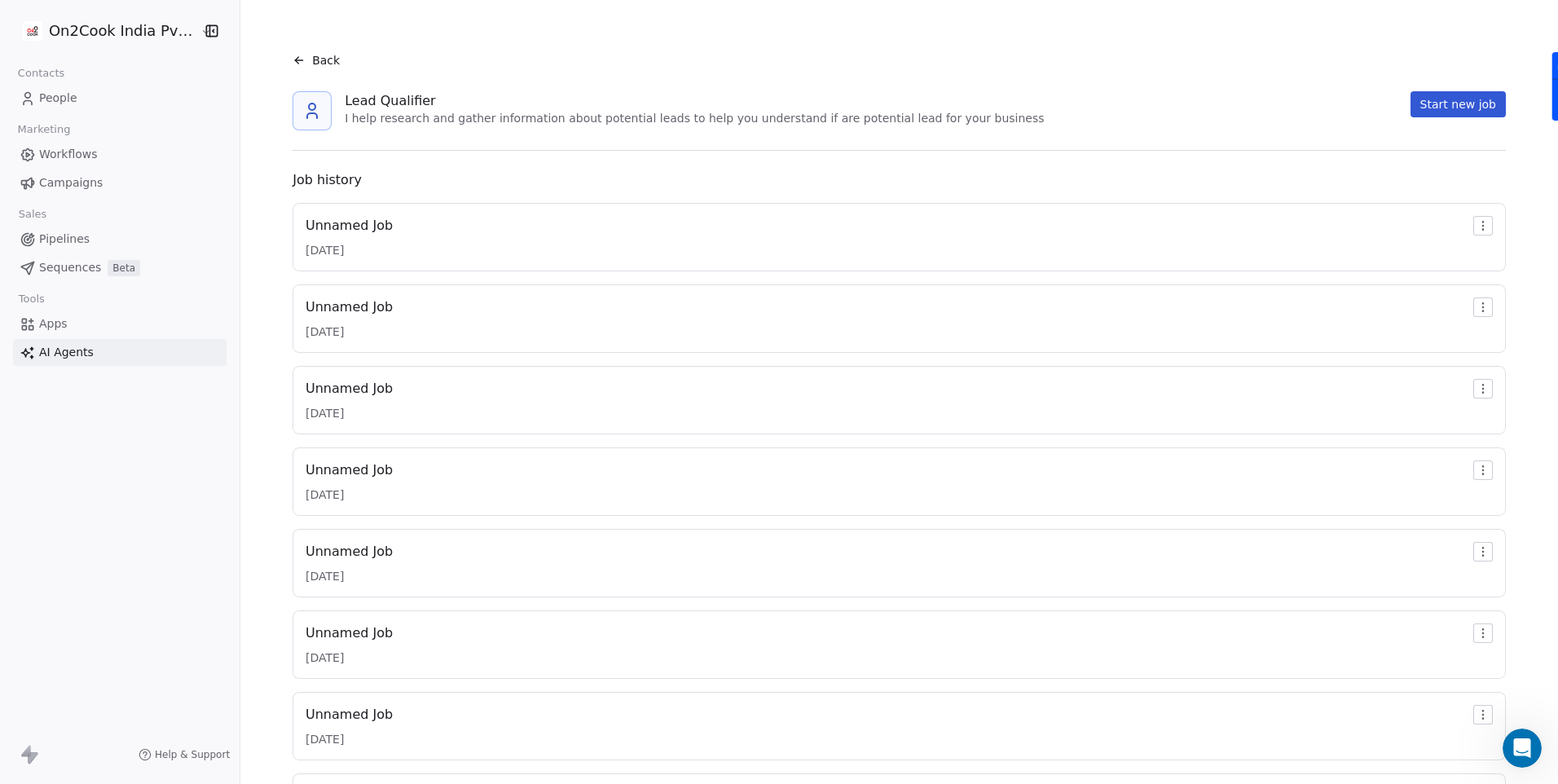
click at [1466, 96] on button "Start new job" at bounding box center [1458, 104] width 96 height 26
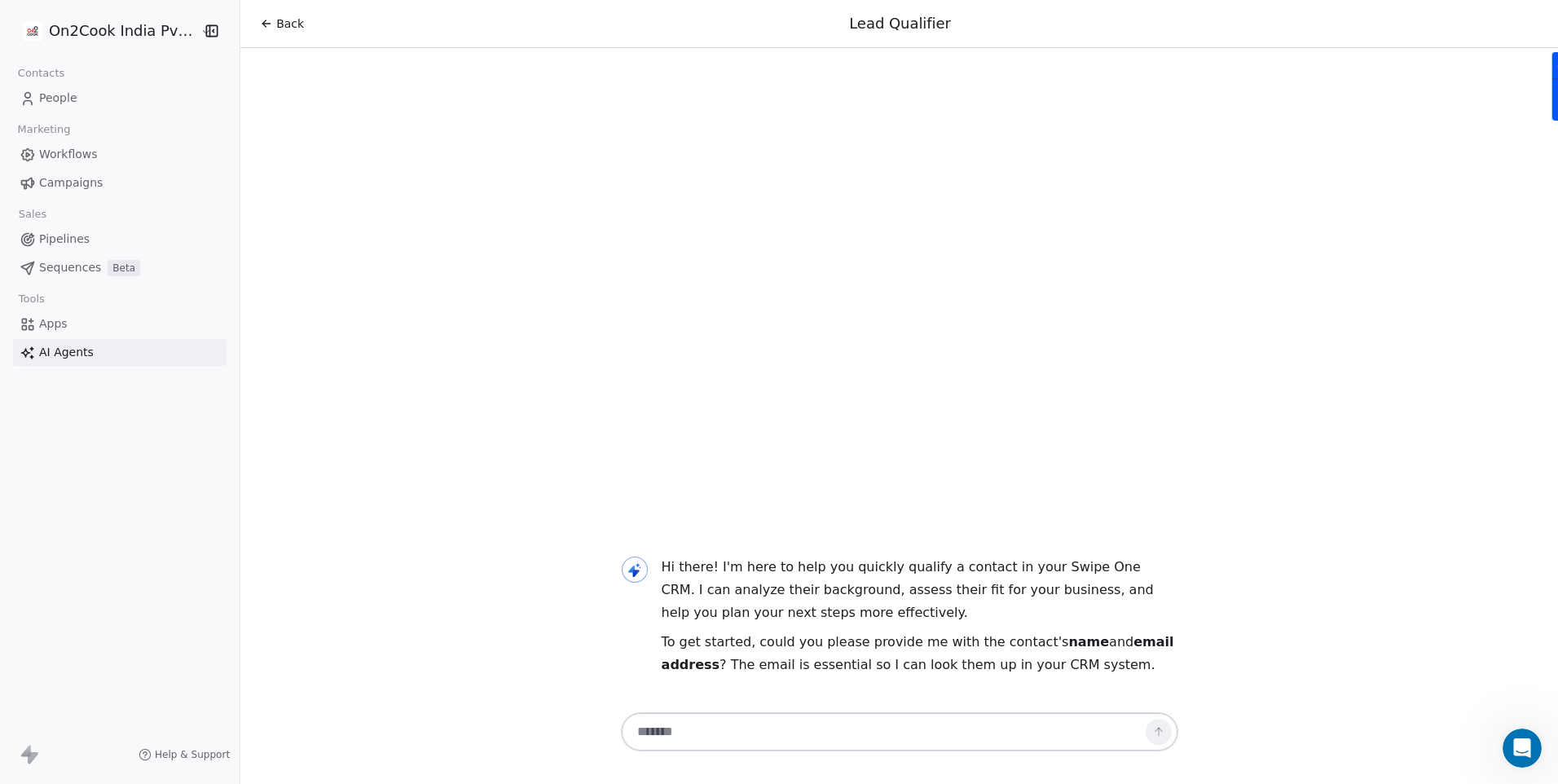
click at [825, 718] on textarea at bounding box center [883, 731] width 511 height 31
paste textarea "**********"
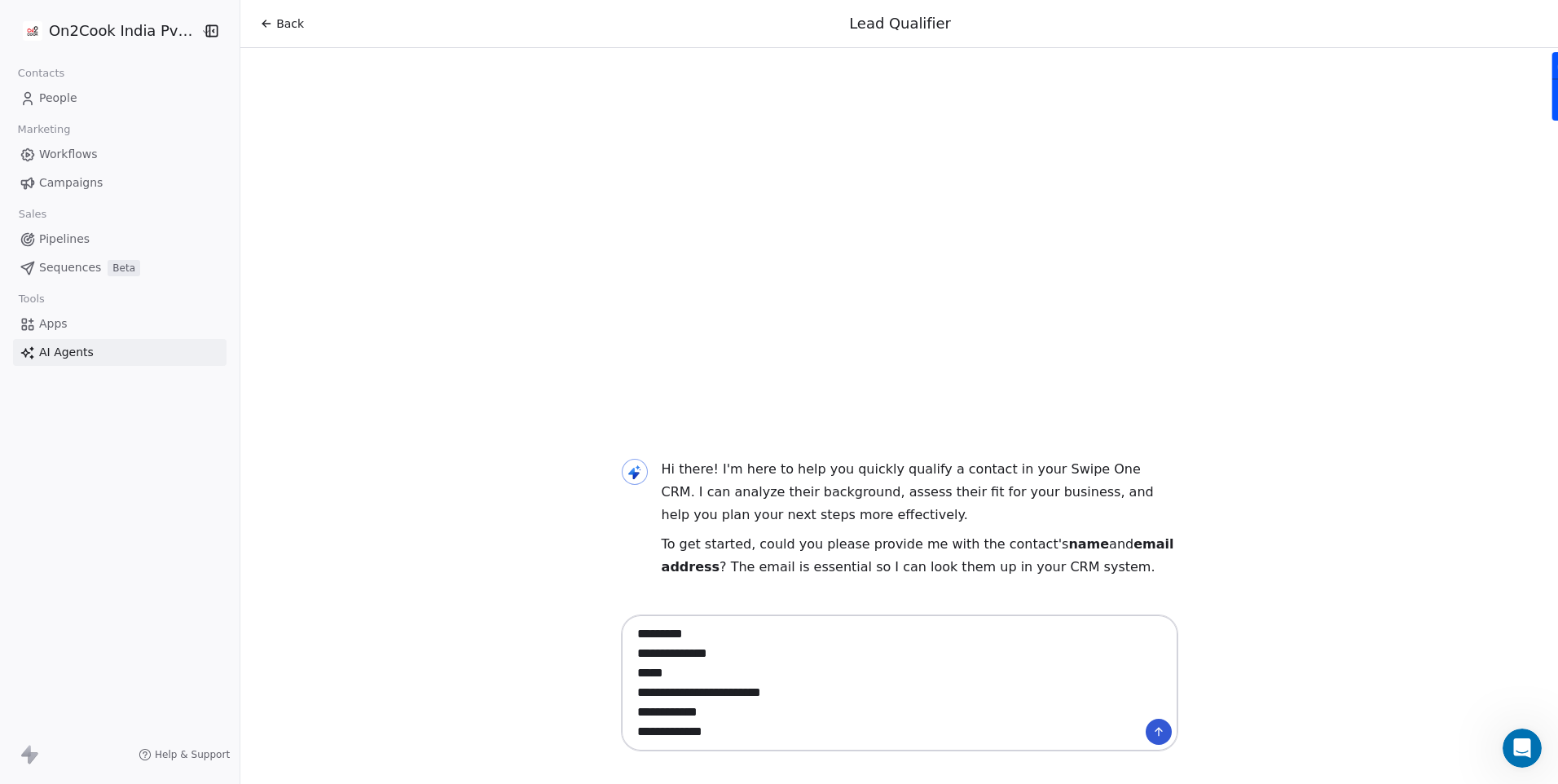
type textarea "**********"
click at [1152, 731] on icon at bounding box center [1158, 731] width 13 height 13
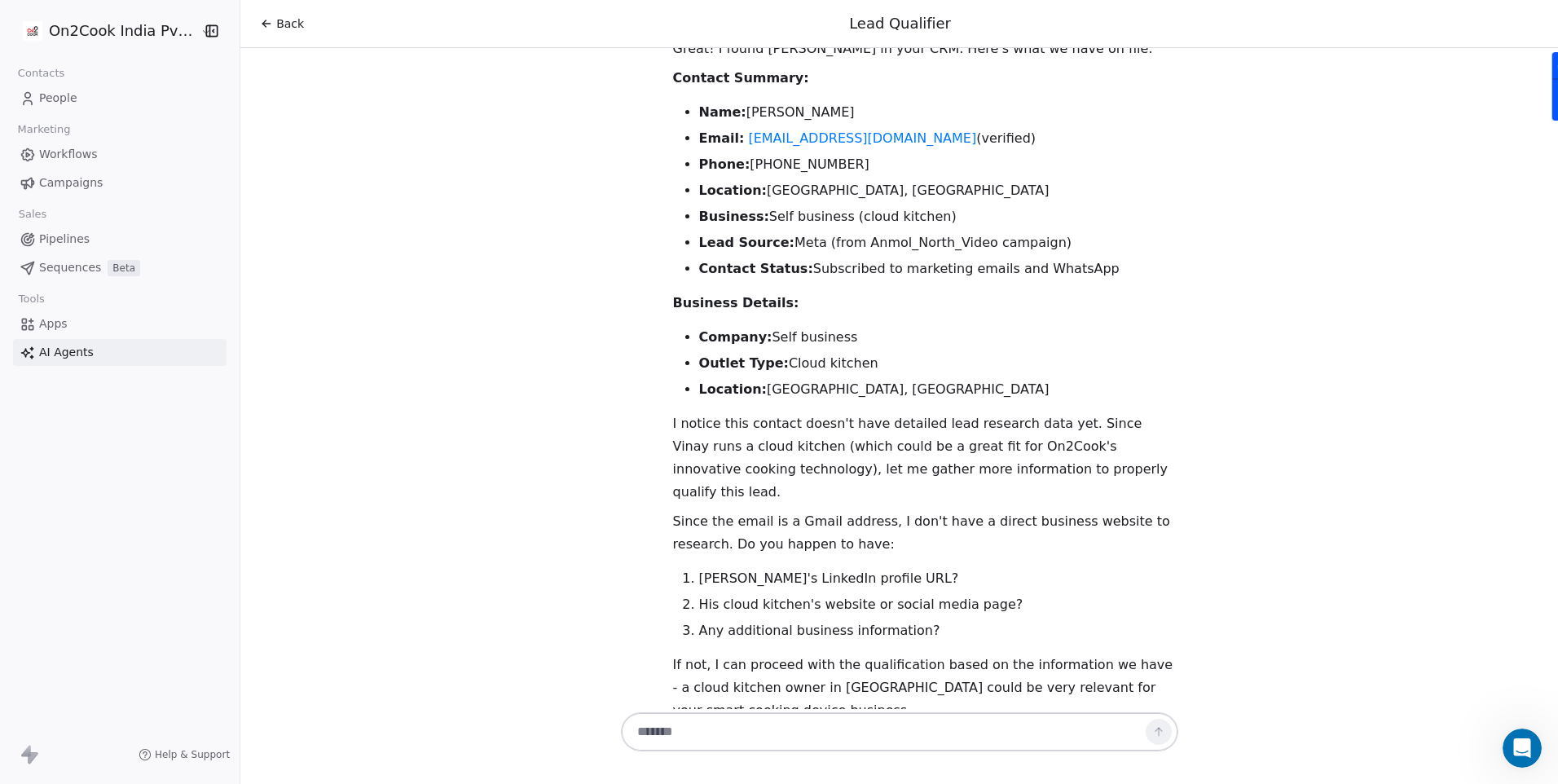
scroll to position [597, 0]
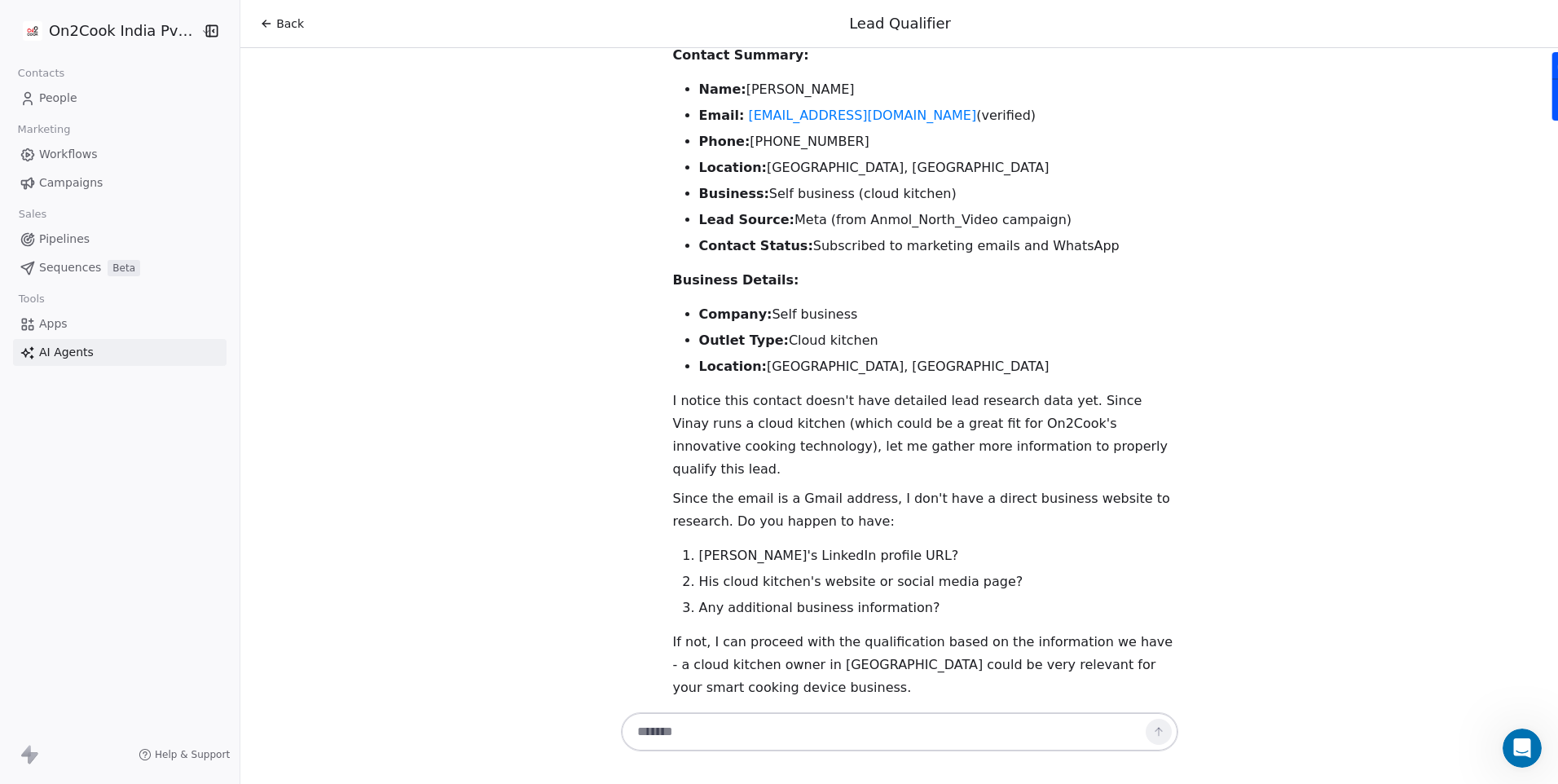
click at [711, 723] on textarea at bounding box center [883, 731] width 511 height 31
type textarea "***"
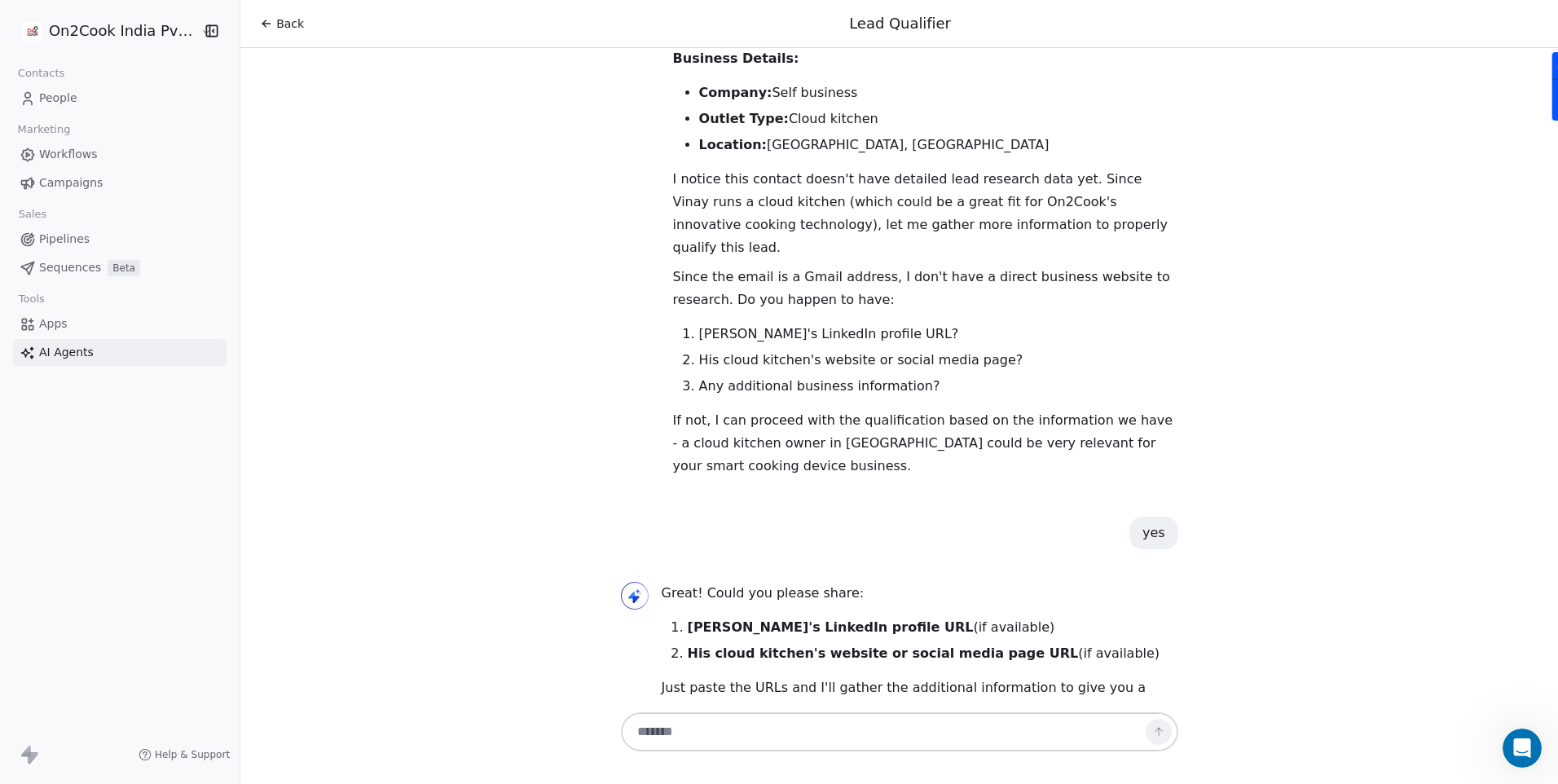
scroll to position [842, 0]
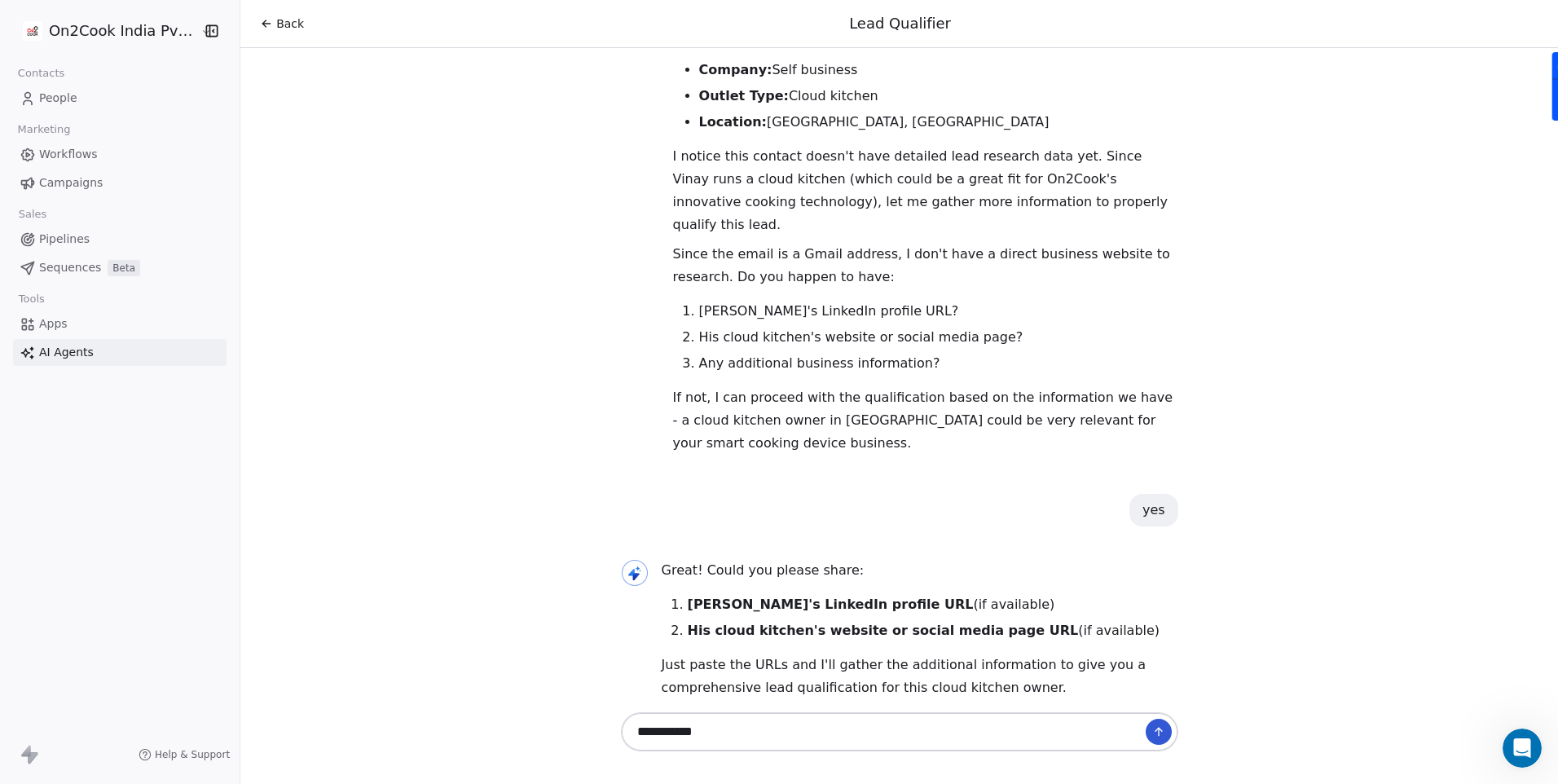
type textarea "**********"
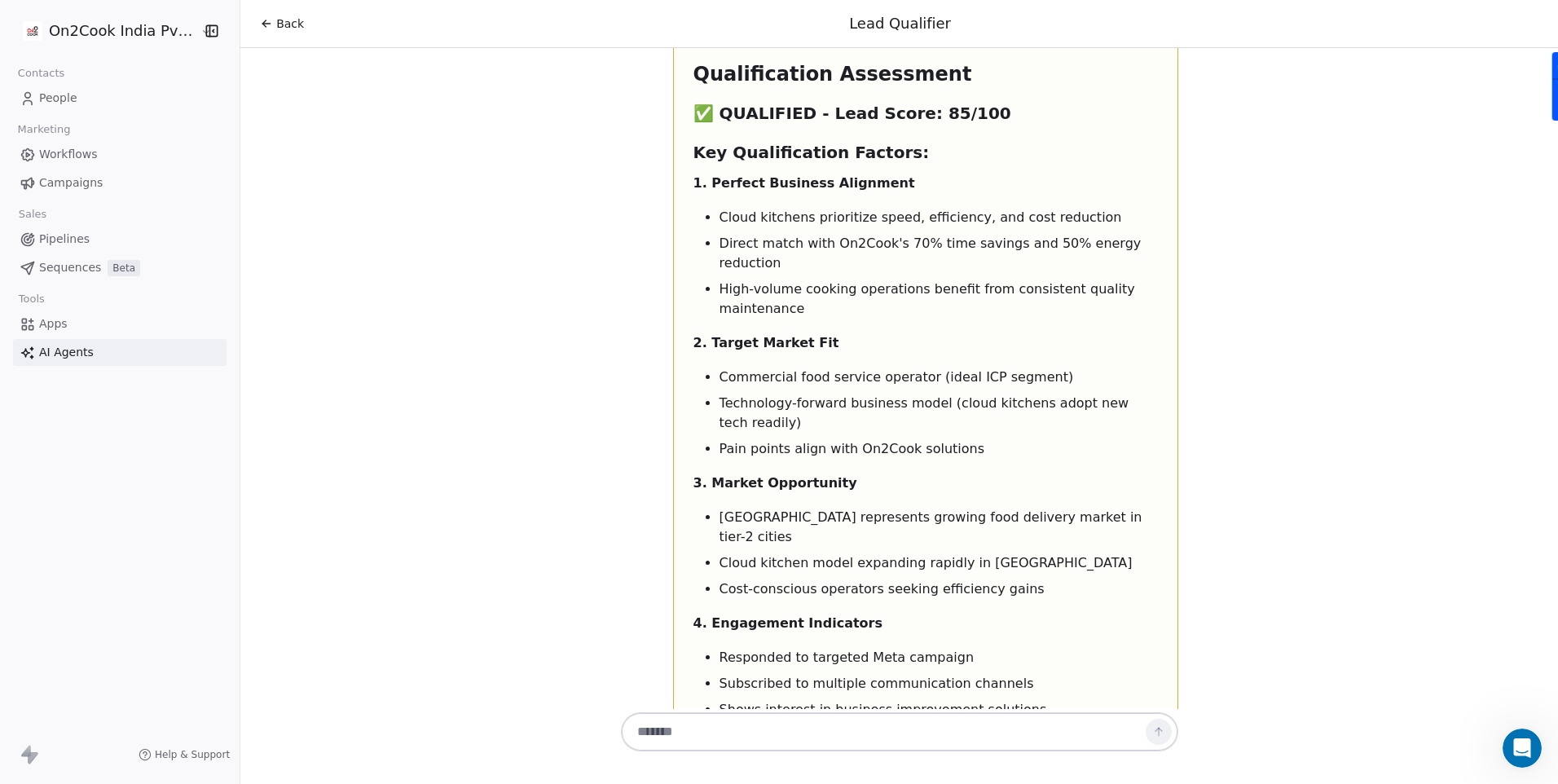
scroll to position [3290, 0]
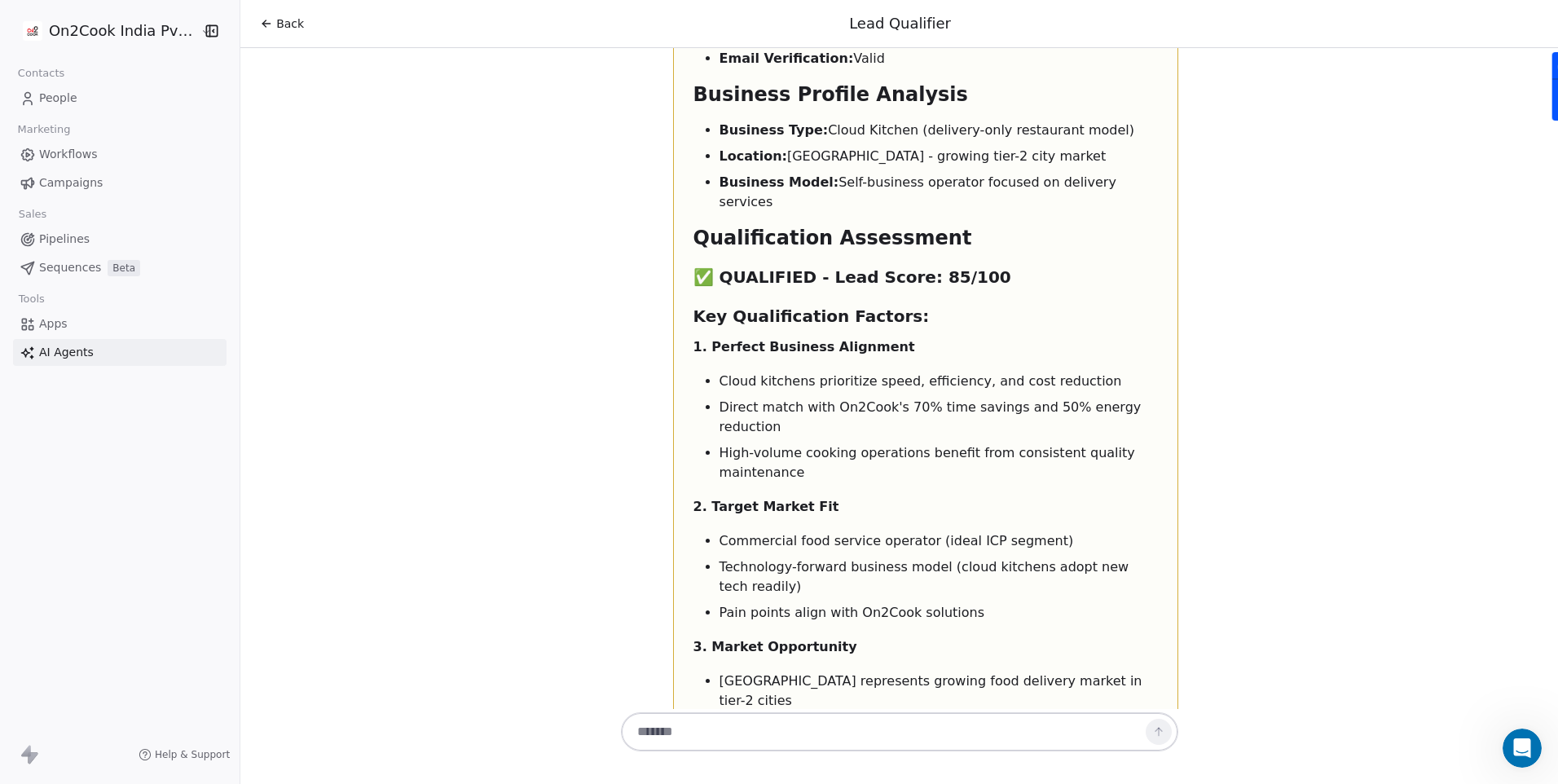
click at [263, 26] on icon at bounding box center [266, 24] width 13 height 13
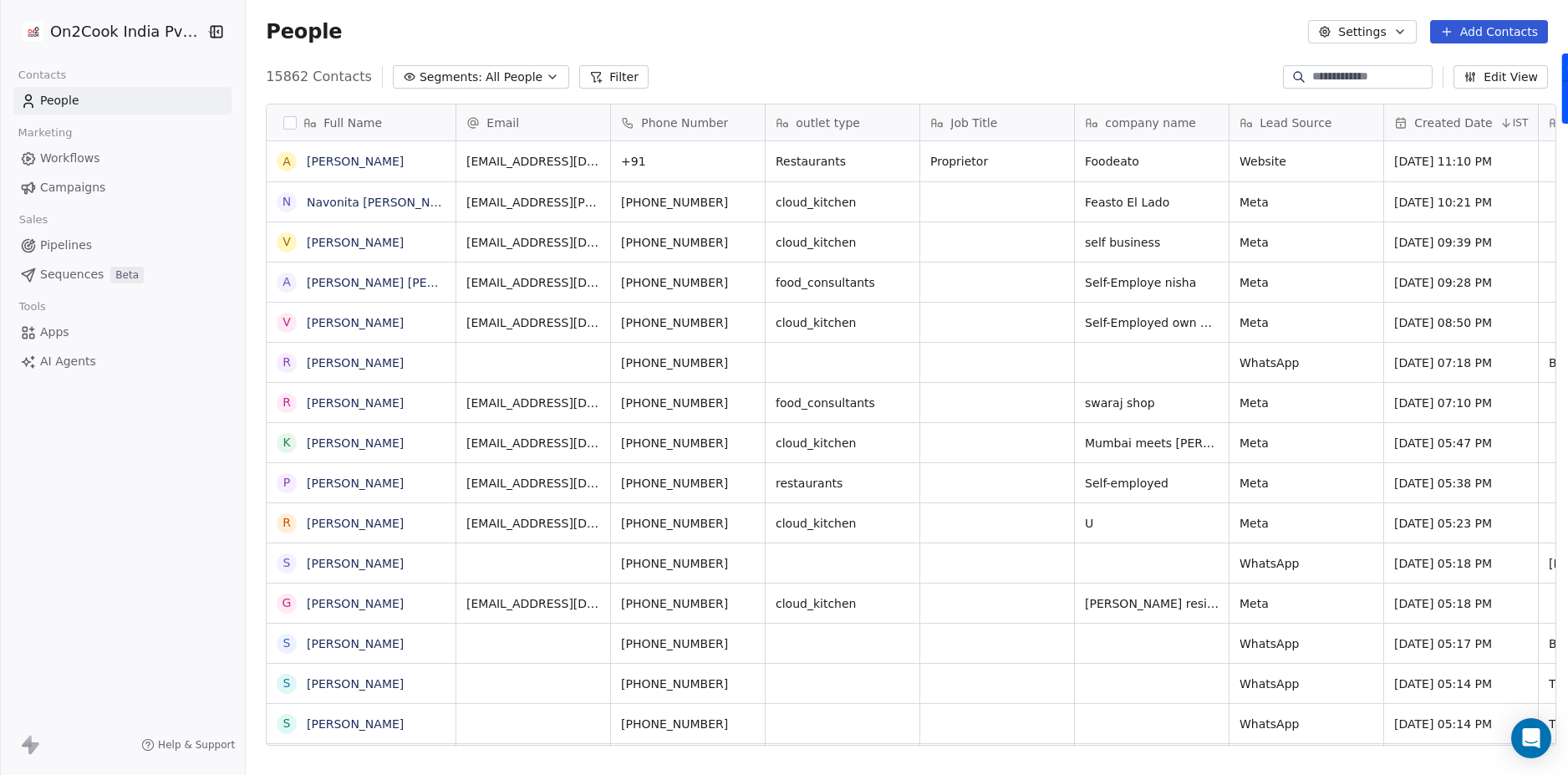
scroll to position [670, 1317]
click at [343, 163] on link "[PERSON_NAME]" at bounding box center [355, 161] width 97 height 14
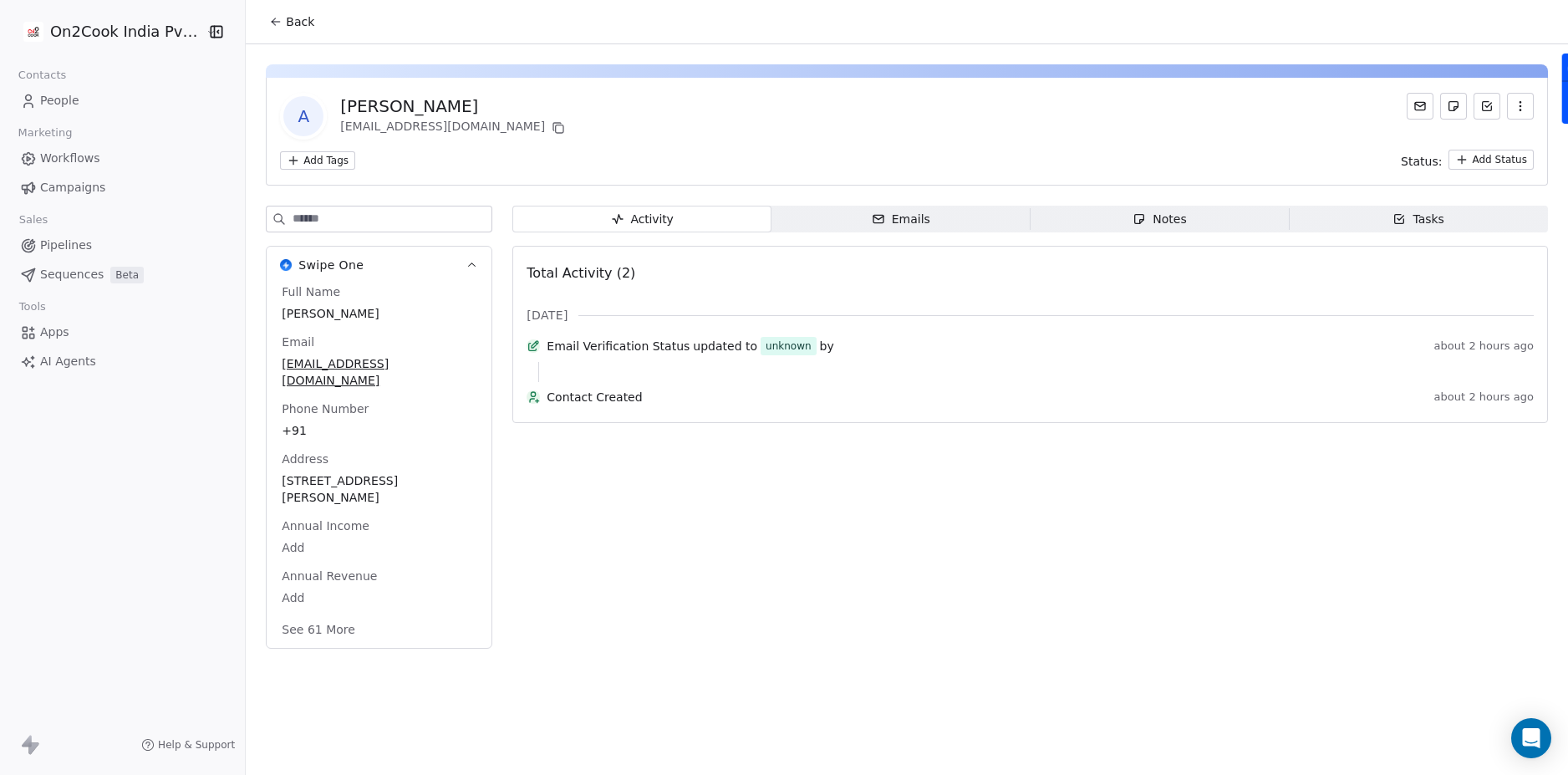
click at [273, 22] on icon at bounding box center [276, 22] width 7 height 0
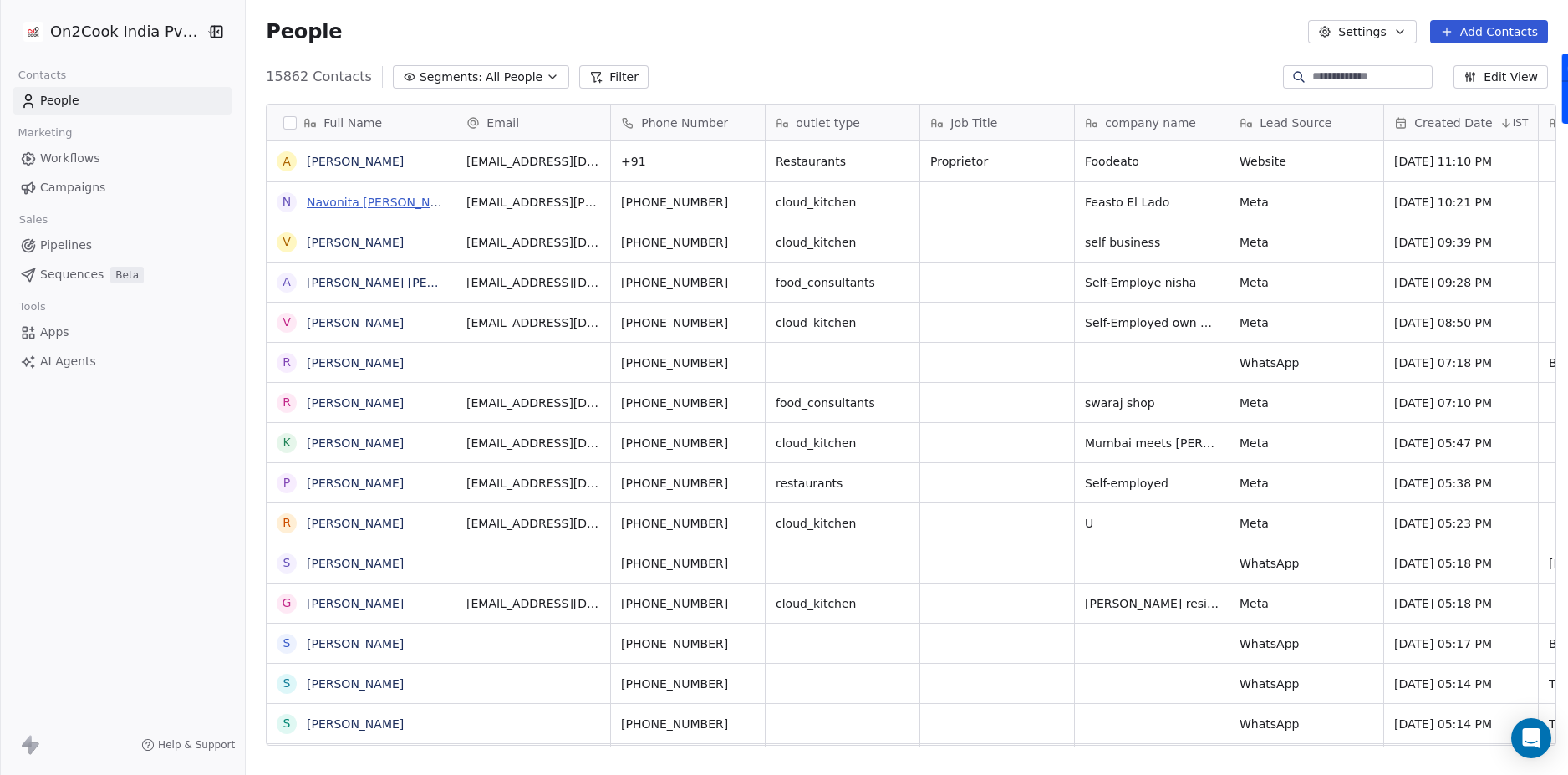
click at [373, 198] on link "Navonita [PERSON_NAME]" at bounding box center [383, 202] width 153 height 14
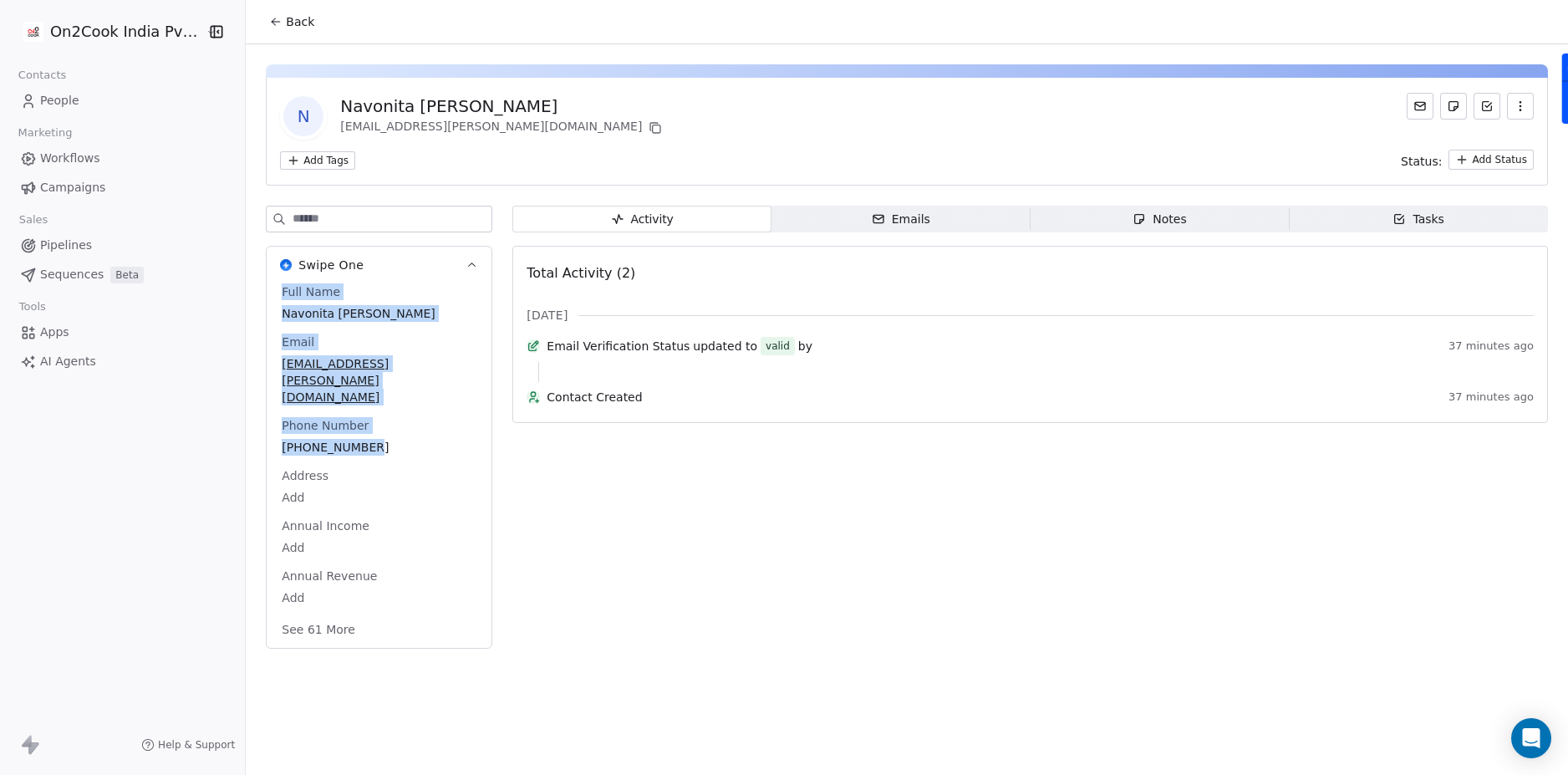
drag, startPoint x: 273, startPoint y: 291, endPoint x: 386, endPoint y: 406, distance: 161.2
click at [386, 406] on div "Full Name Navonita Tapadar Email navonita.tapadar@gmail.com Phone Number +91909…" at bounding box center [379, 463] width 202 height 358
copy div "Full Name Navonita Tapadar Email navonita.tapadar@gmail.com Phone Number +91909…"
click at [1127, 218] on span "Notes Notes" at bounding box center [1160, 220] width 259 height 27
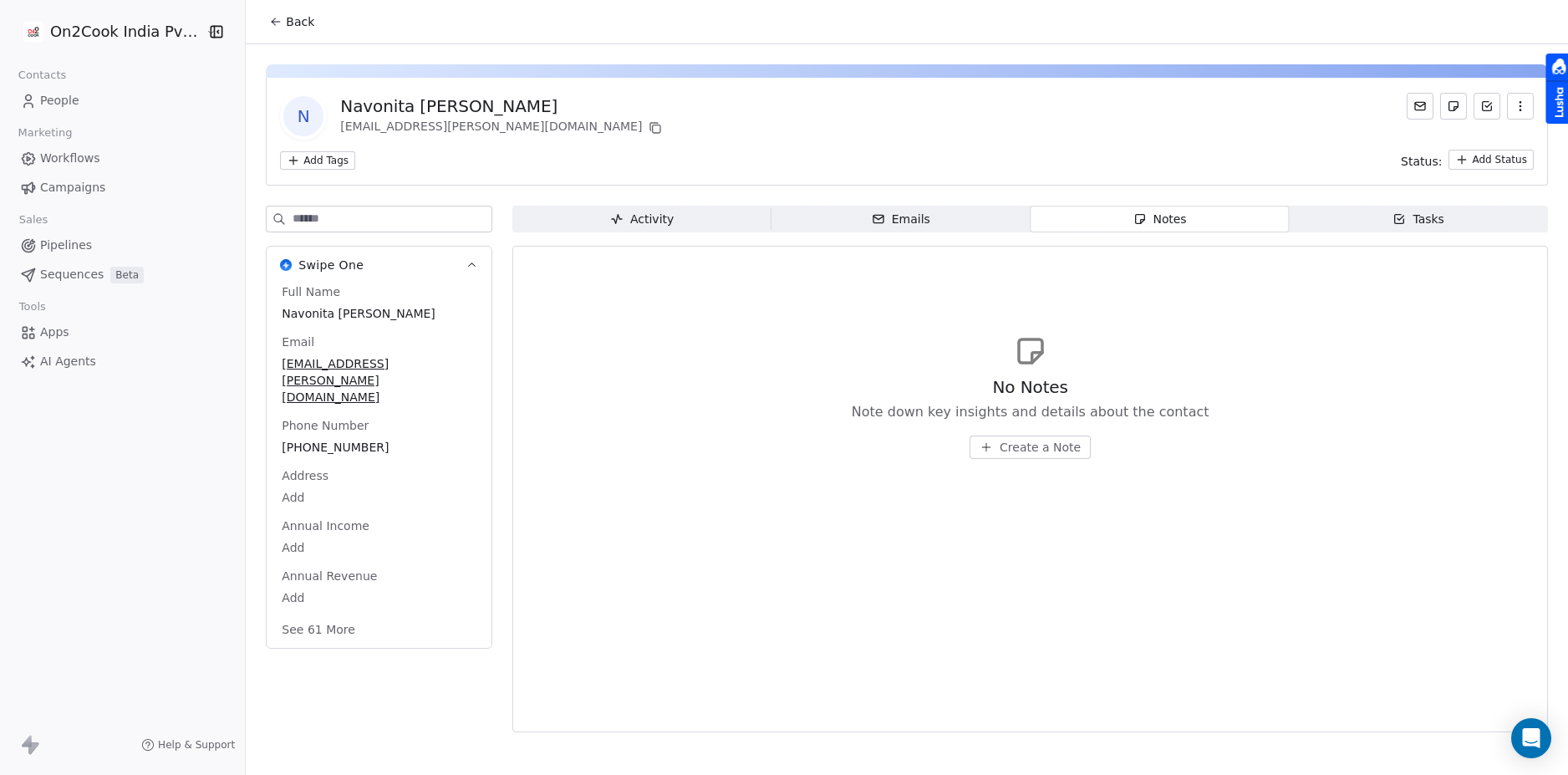
click at [65, 104] on span "People" at bounding box center [60, 101] width 40 height 18
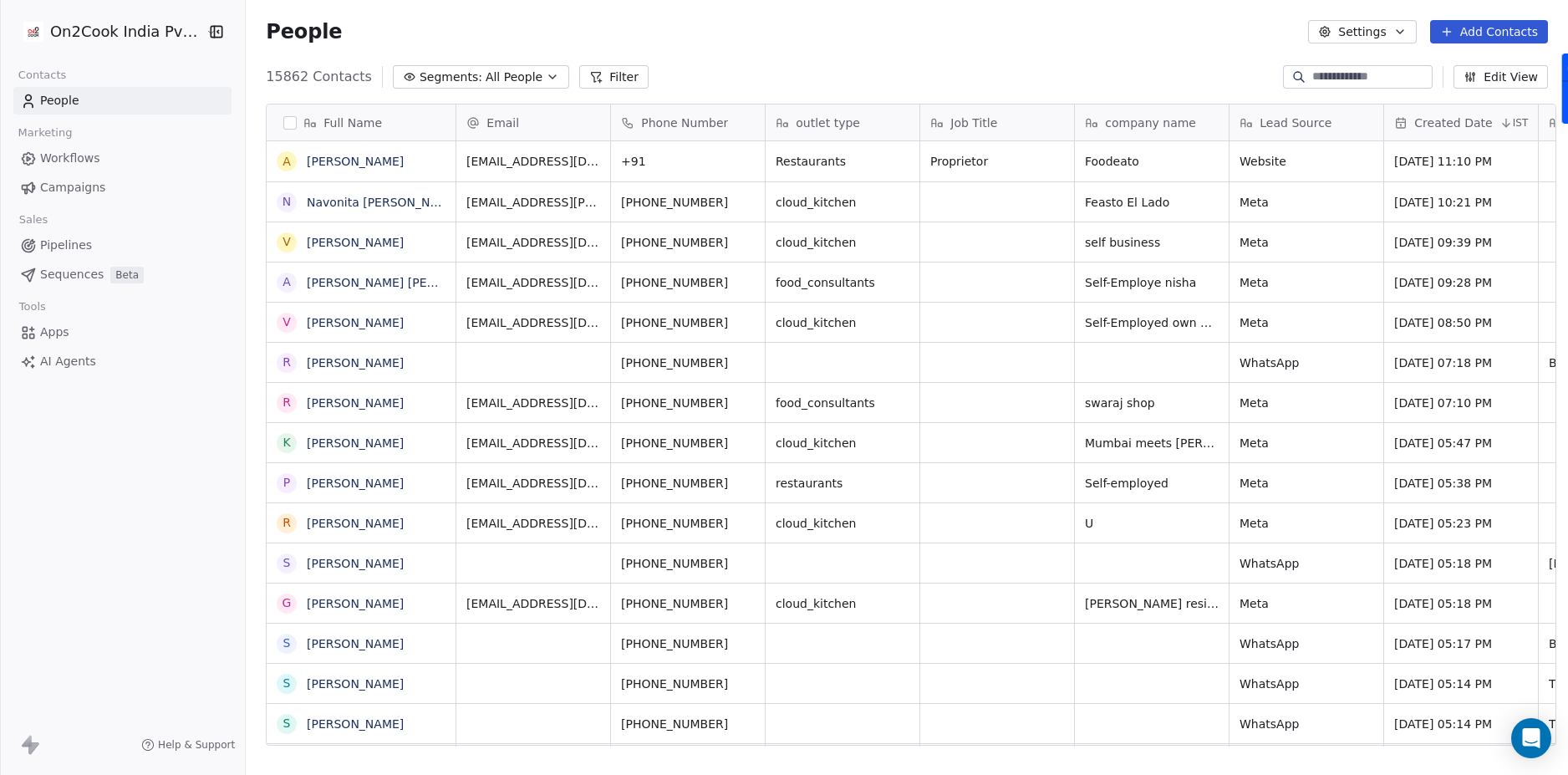
scroll to position [670, 1317]
click at [327, 242] on link "[PERSON_NAME]" at bounding box center [355, 242] width 97 height 14
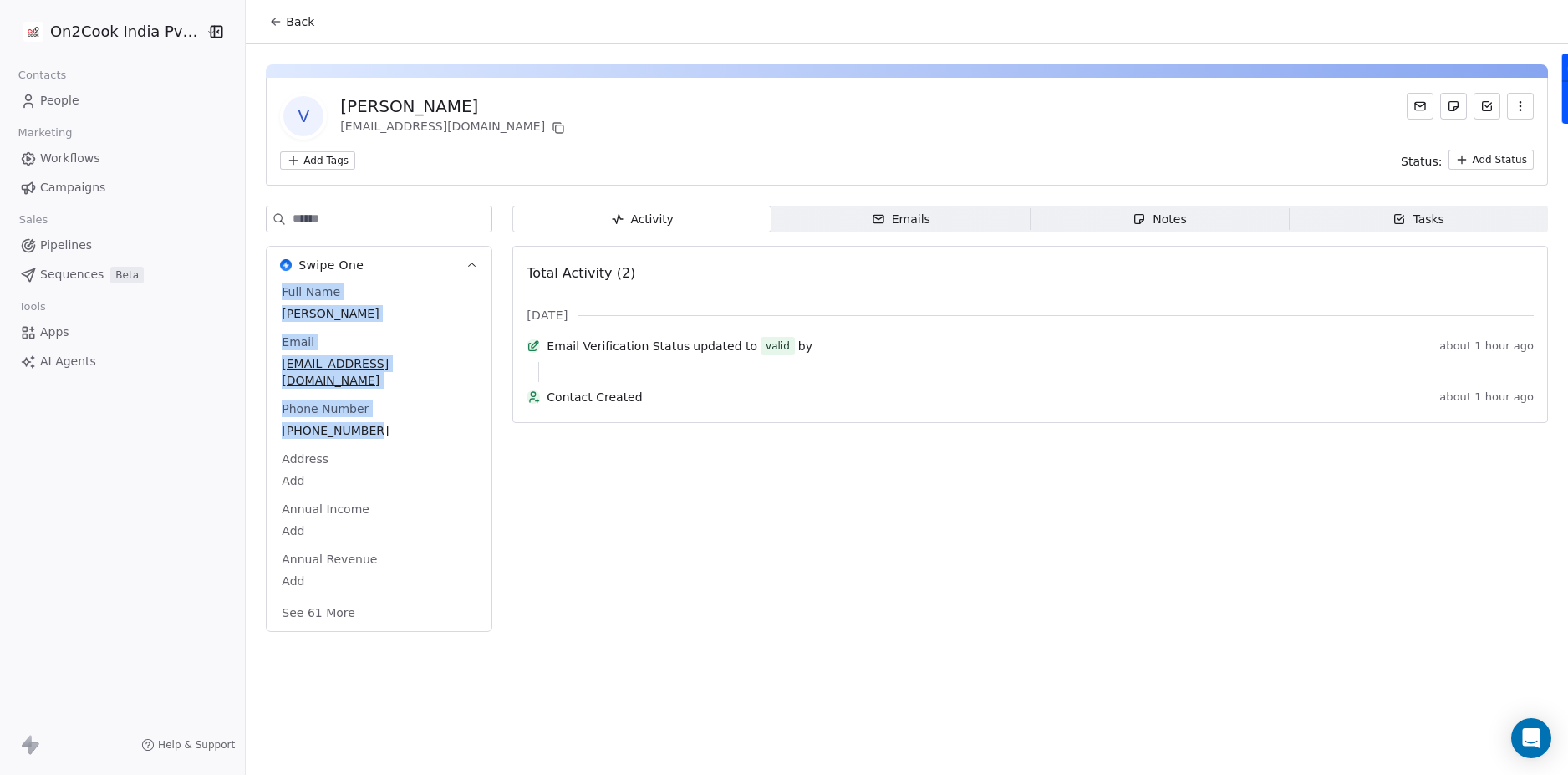
drag, startPoint x: 273, startPoint y: 288, endPoint x: 397, endPoint y: 401, distance: 167.8
click at [397, 401] on div "Full Name vinay Bajoriya Email bajoriyavinay46@gmail.com Phone Number +91993629…" at bounding box center [379, 454] width 202 height 341
drag, startPoint x: 397, startPoint y: 401, endPoint x: 312, endPoint y: 309, distance: 125.3
copy div "Full Name vinay Bajoriya Email bajoriyavinay46@gmail.com Phone Number +91993629…"
